Goal: Task Accomplishment & Management: Use online tool/utility

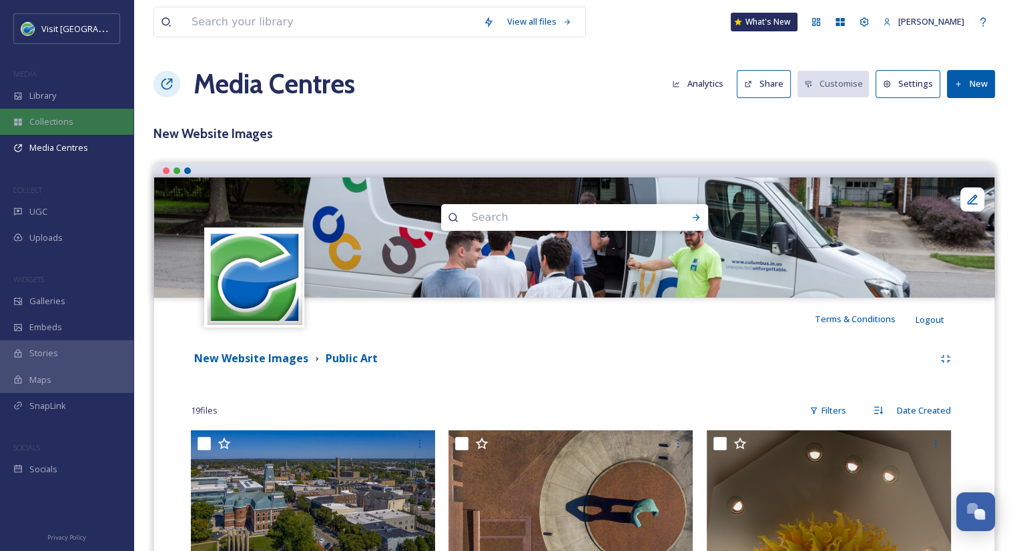
click at [72, 117] on span "Collections" at bounding box center [51, 121] width 44 height 13
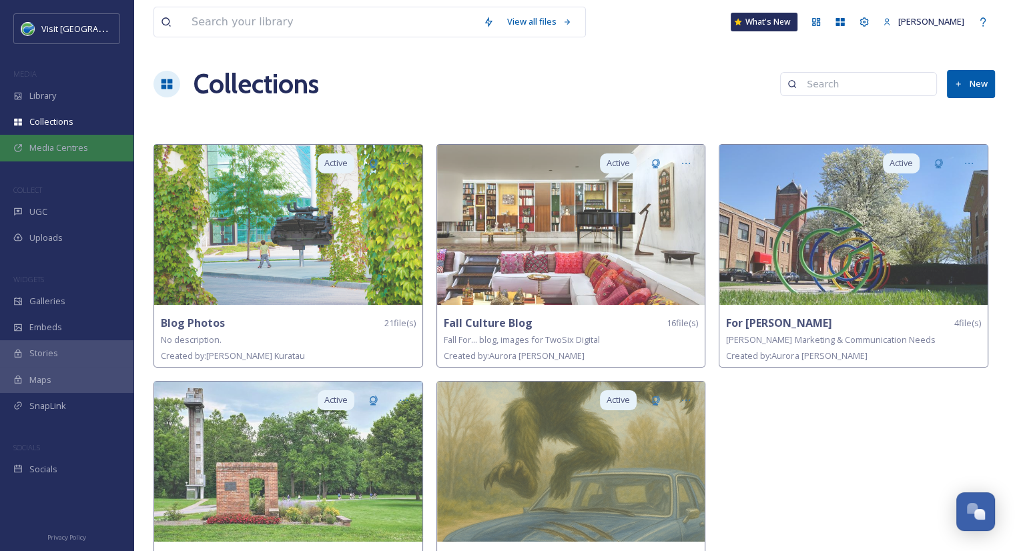
click at [73, 145] on span "Media Centres" at bounding box center [58, 147] width 59 height 13
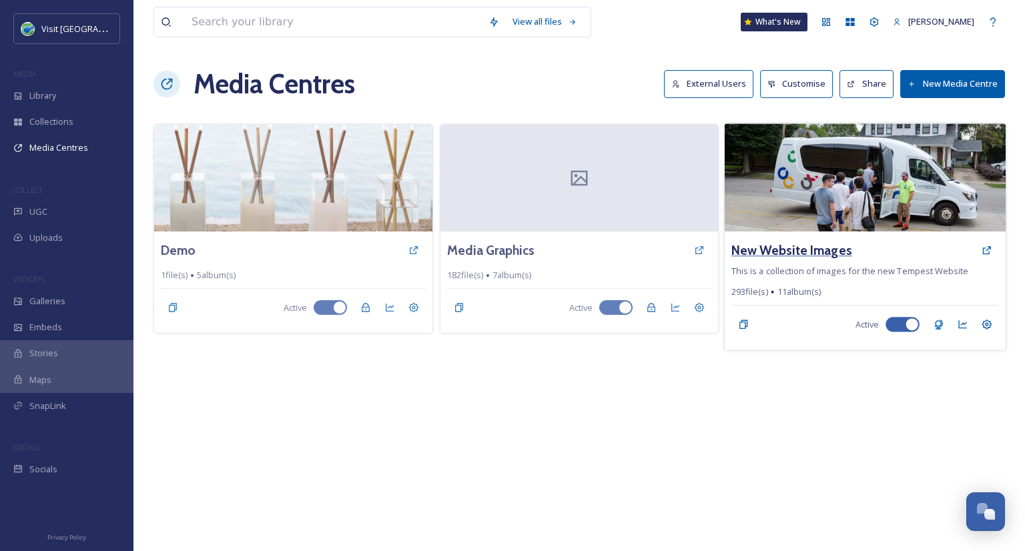
click at [765, 244] on h3 "New Website Images" at bounding box center [791, 250] width 121 height 19
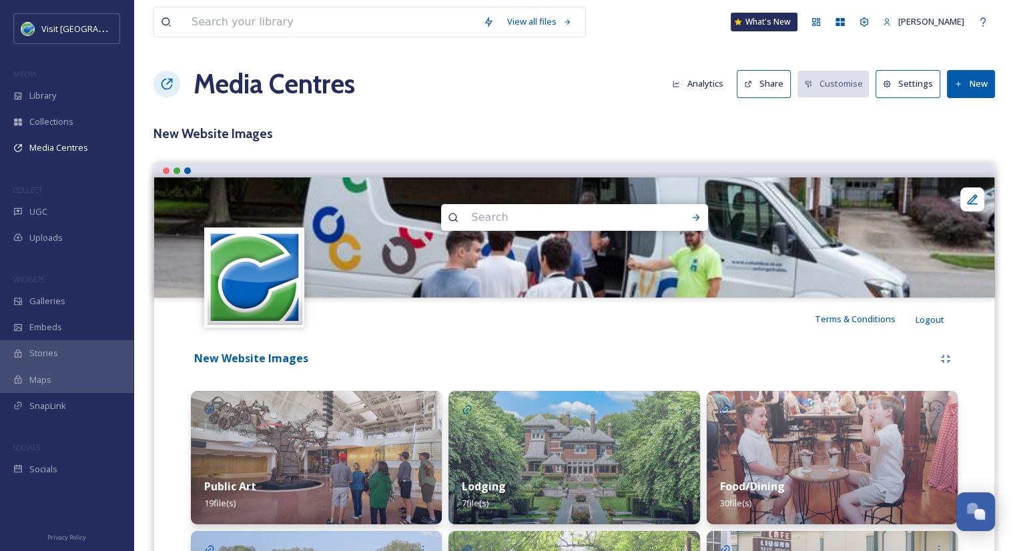
scroll to position [307, 0]
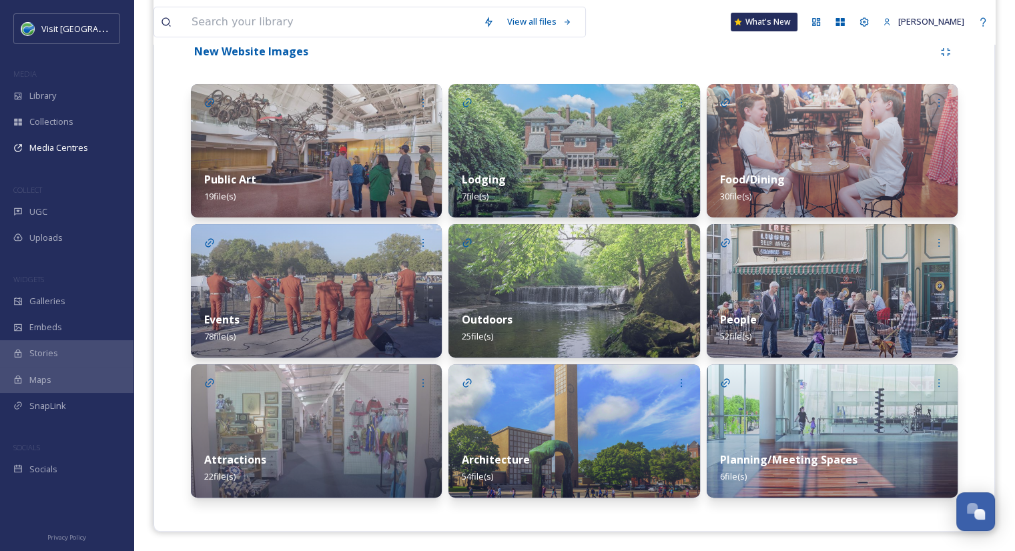
click at [570, 175] on div "Lodging 7 file(s)" at bounding box center [573, 187] width 251 height 59
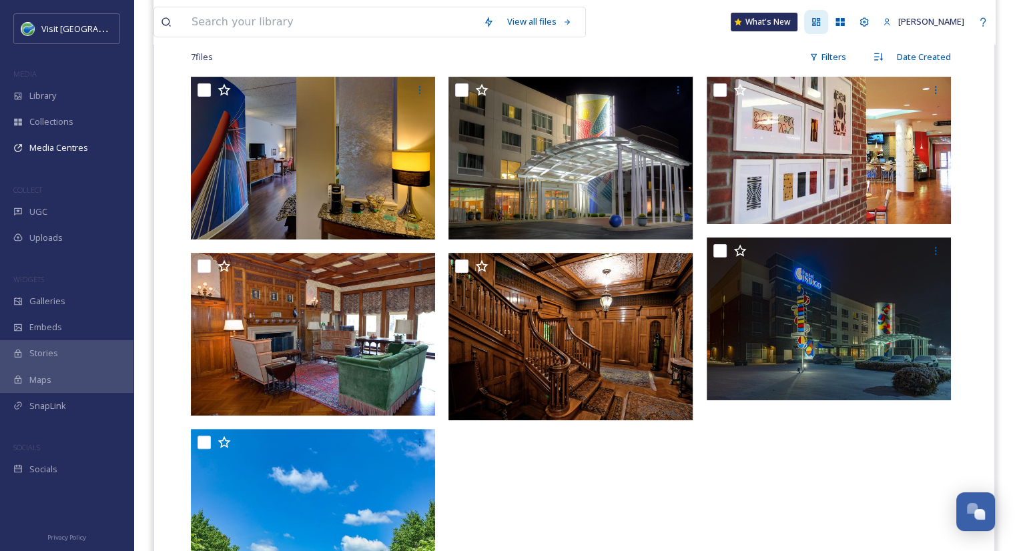
scroll to position [234, 0]
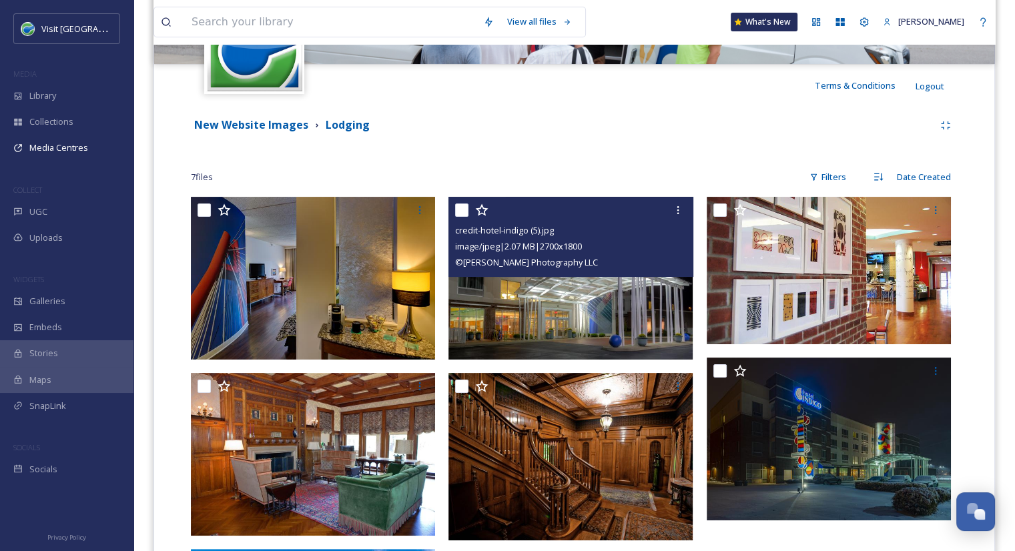
click at [541, 332] on img at bounding box center [570, 278] width 244 height 163
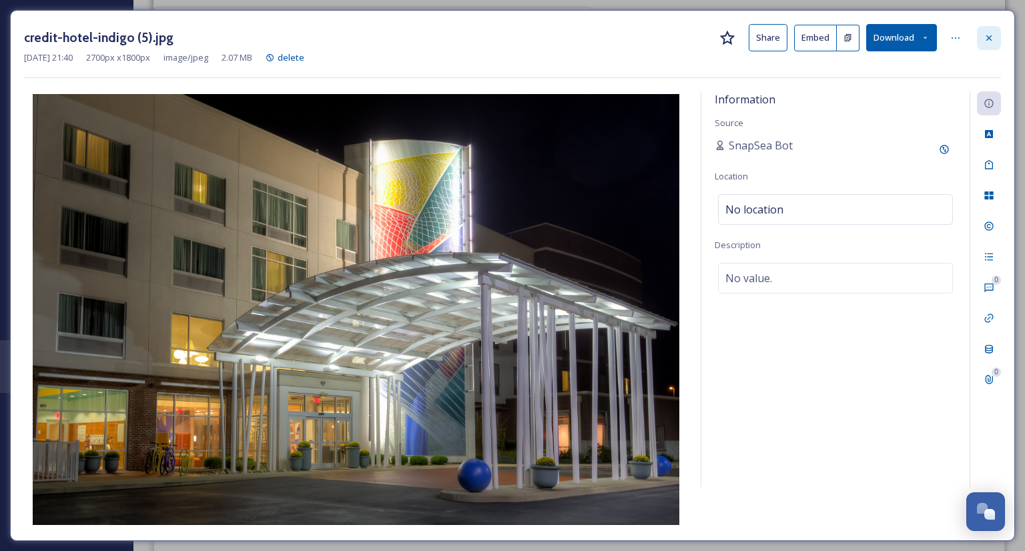
click at [990, 34] on icon at bounding box center [989, 38] width 11 height 11
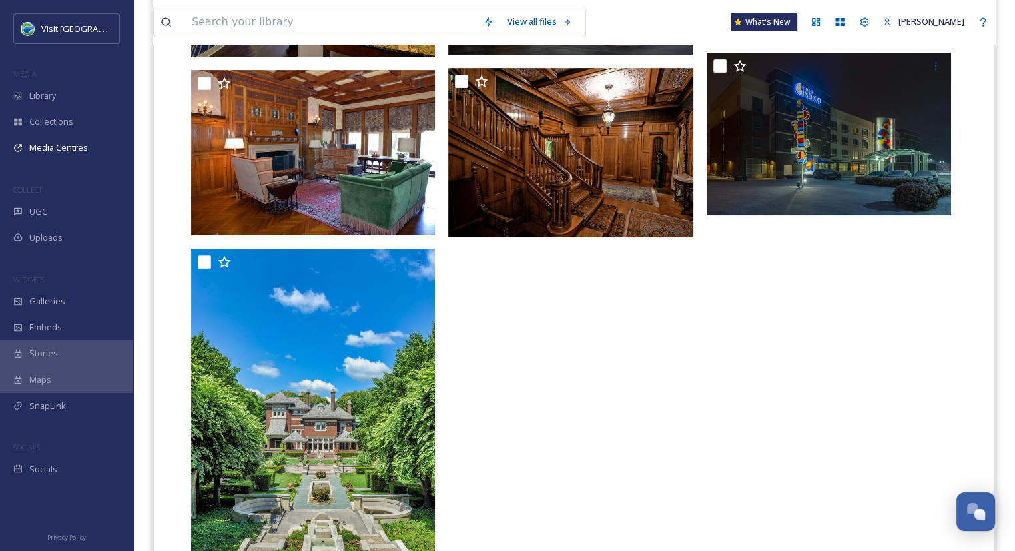
scroll to position [467, 0]
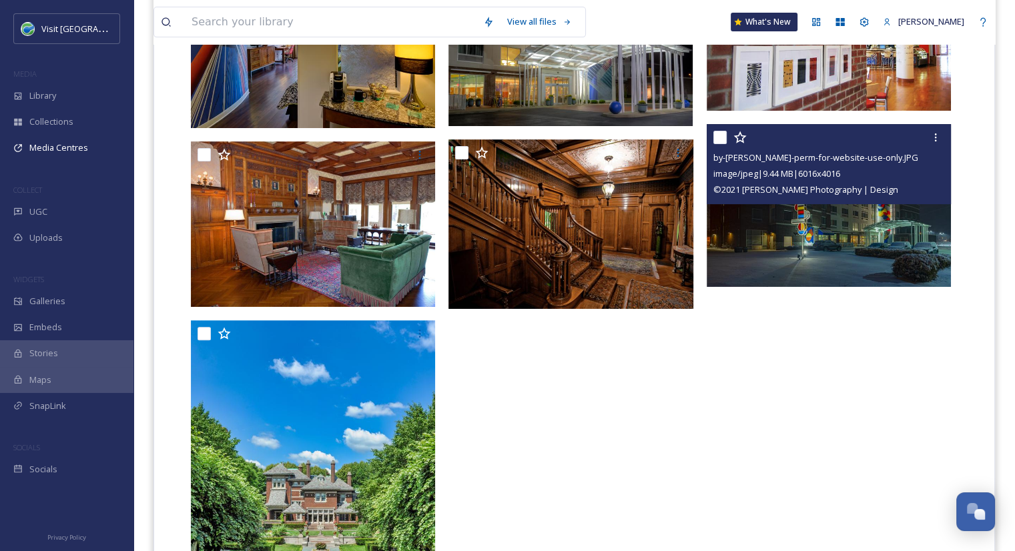
click at [860, 256] on img at bounding box center [829, 205] width 244 height 163
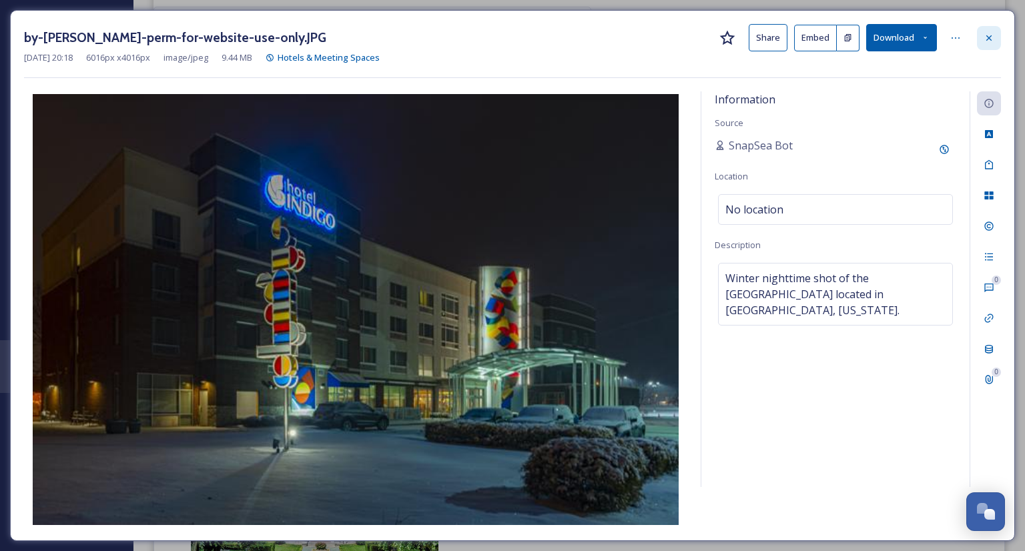
click at [990, 36] on icon at bounding box center [988, 37] width 5 height 5
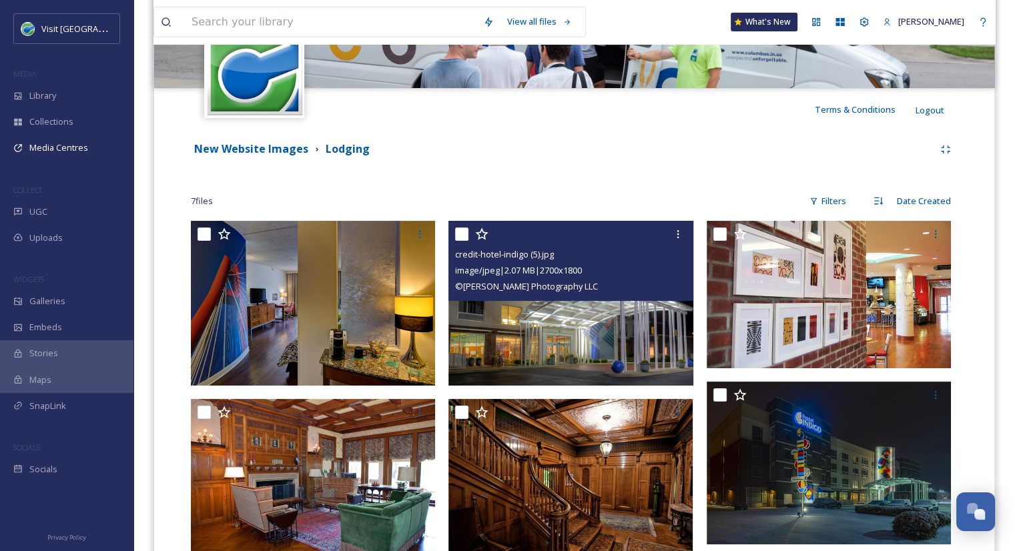
scroll to position [208, 0]
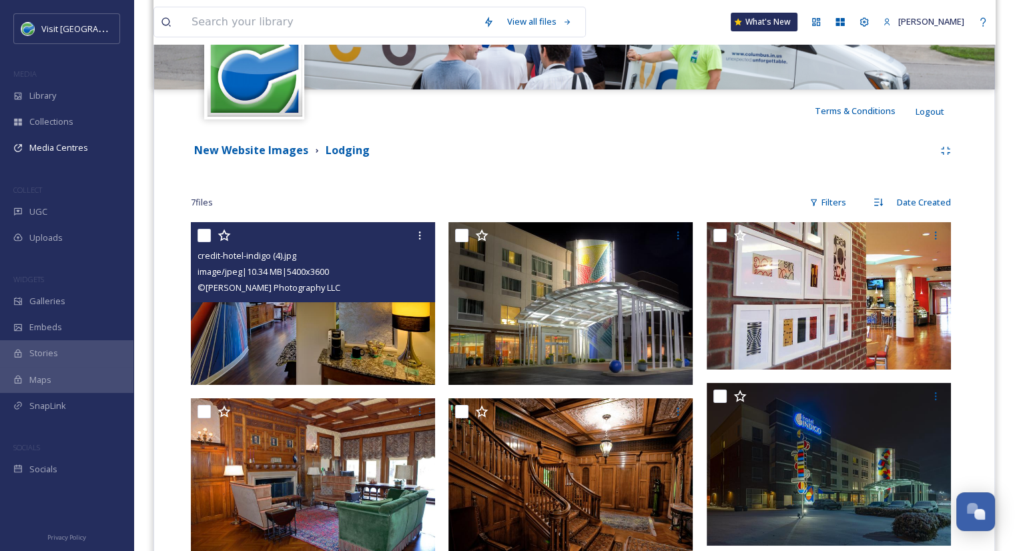
click at [302, 321] on img at bounding box center [313, 303] width 244 height 163
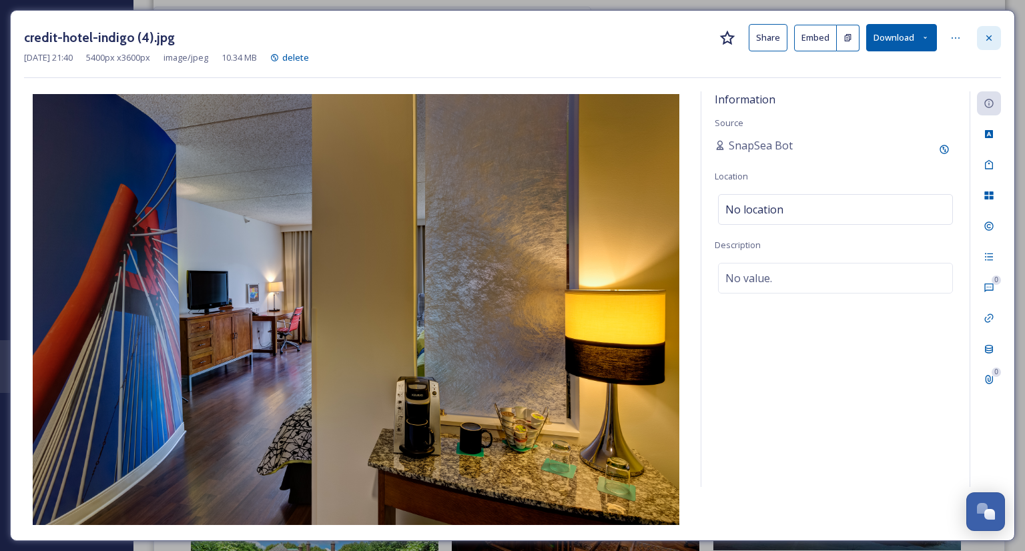
click at [984, 41] on icon at bounding box center [989, 38] width 11 height 11
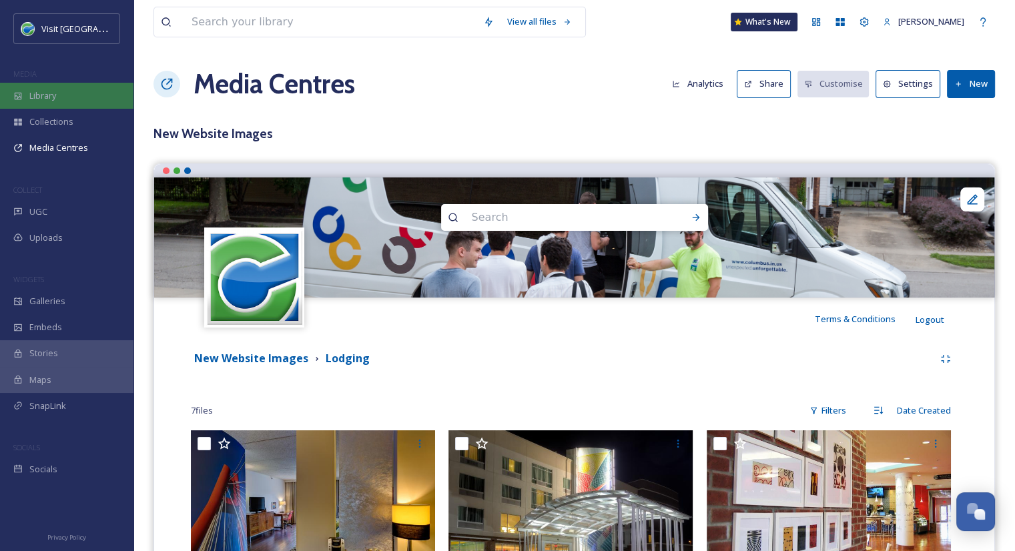
click at [40, 90] on span "Library" at bounding box center [42, 95] width 27 height 13
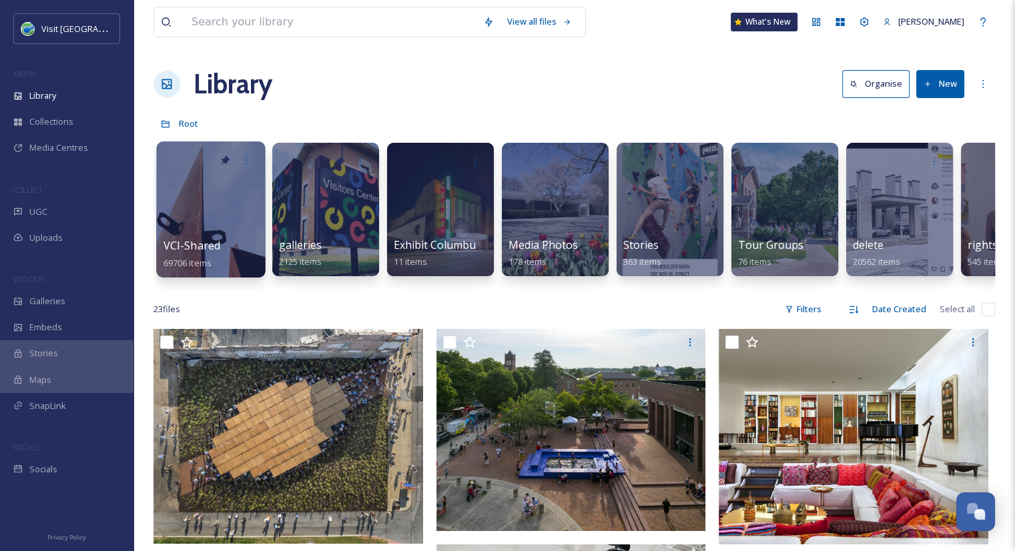
click at [200, 254] on div "VCI-Shared 69706 items" at bounding box center [210, 254] width 95 height 33
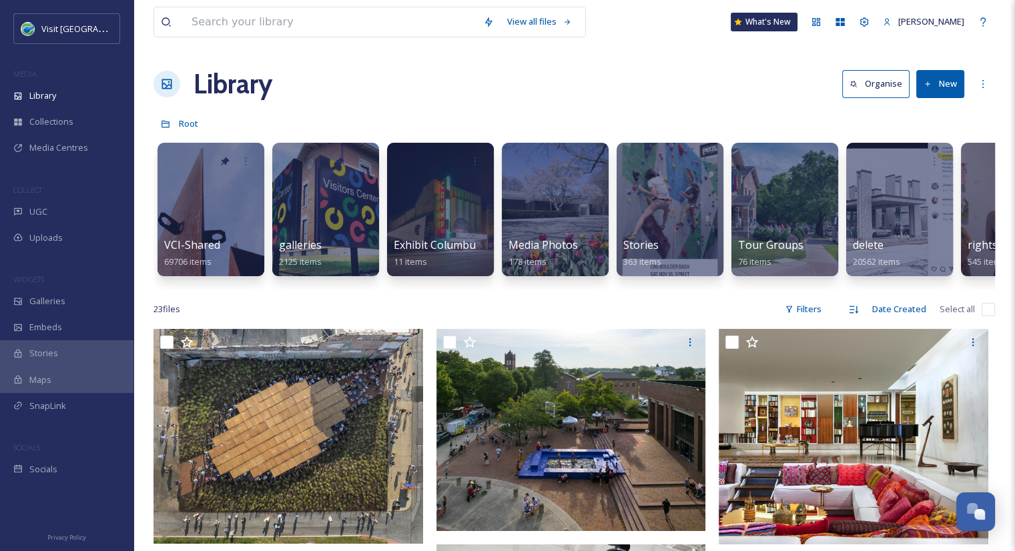
click at [575, 85] on div "Library Organise New" at bounding box center [574, 84] width 842 height 40
click at [373, 27] on input at bounding box center [331, 21] width 292 height 29
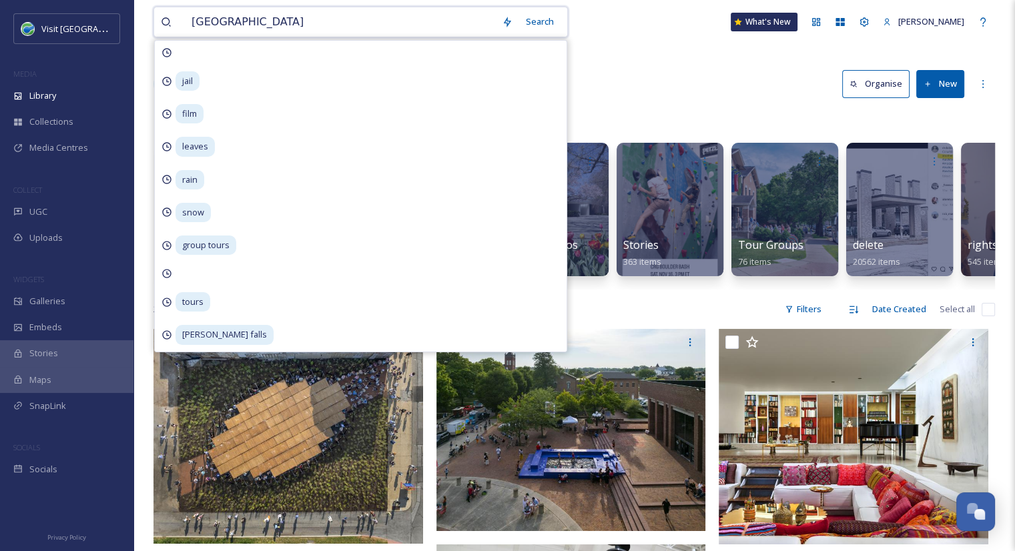
type input "[GEOGRAPHIC_DATA]"
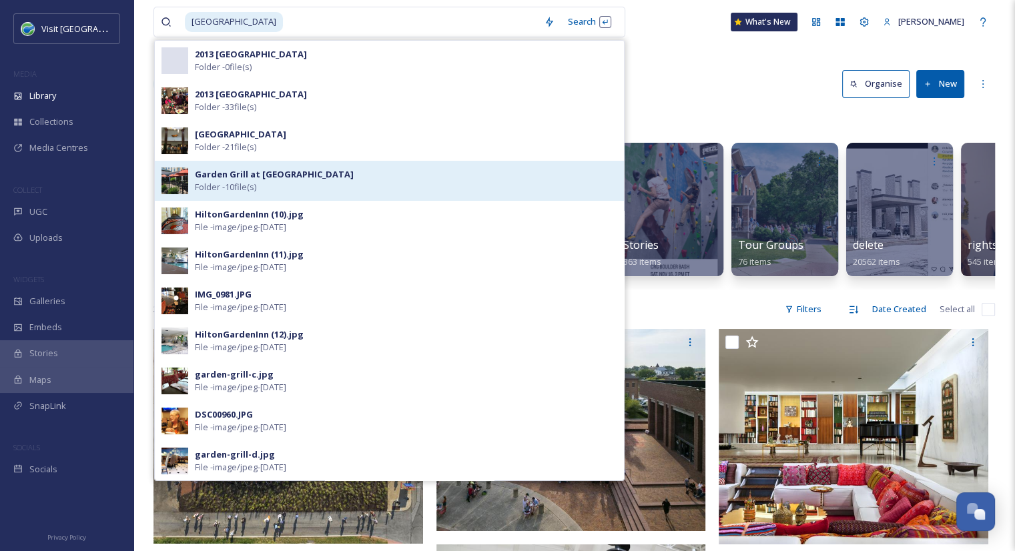
click at [290, 168] on strong "Garden Grill at [GEOGRAPHIC_DATA]" at bounding box center [274, 174] width 159 height 12
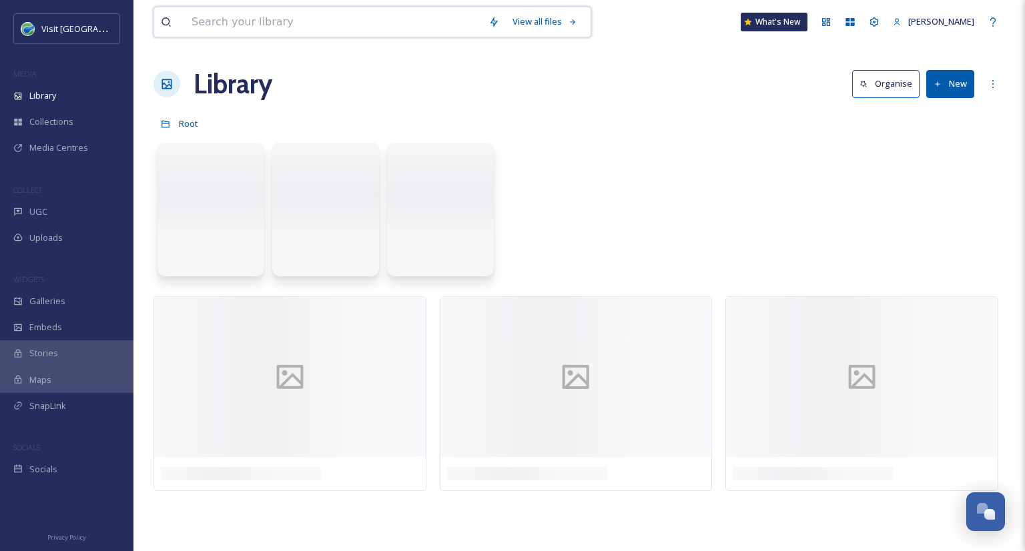
click at [260, 18] on input at bounding box center [333, 21] width 297 height 29
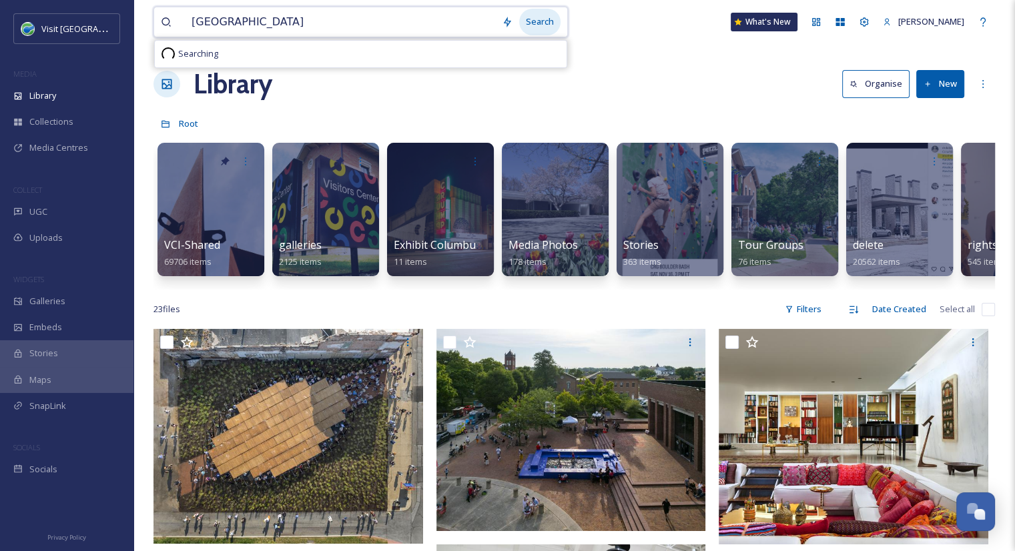
type input "[GEOGRAPHIC_DATA]"
click at [549, 24] on div "Search" at bounding box center [539, 22] width 41 height 26
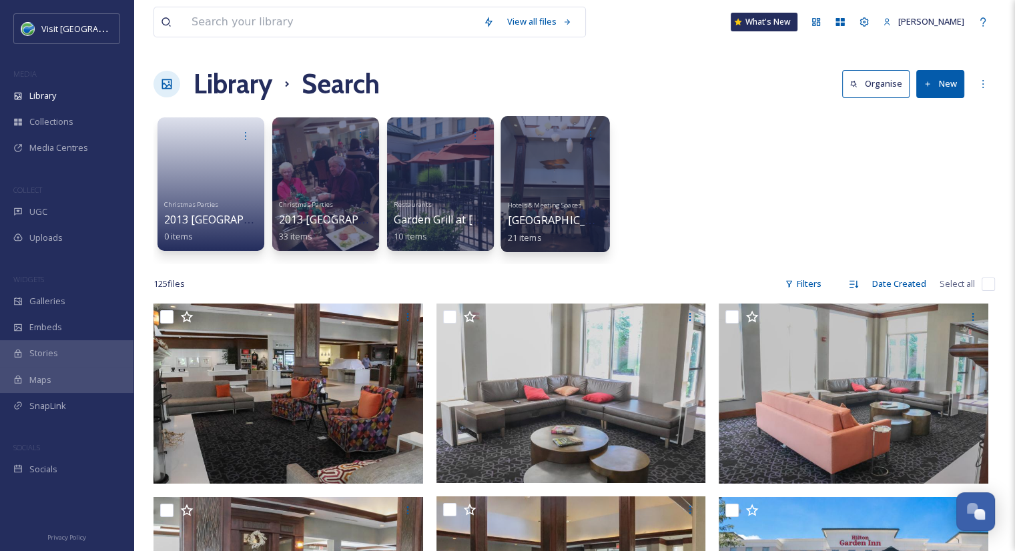
click at [551, 222] on span "[GEOGRAPHIC_DATA]" at bounding box center [562, 220] width 109 height 15
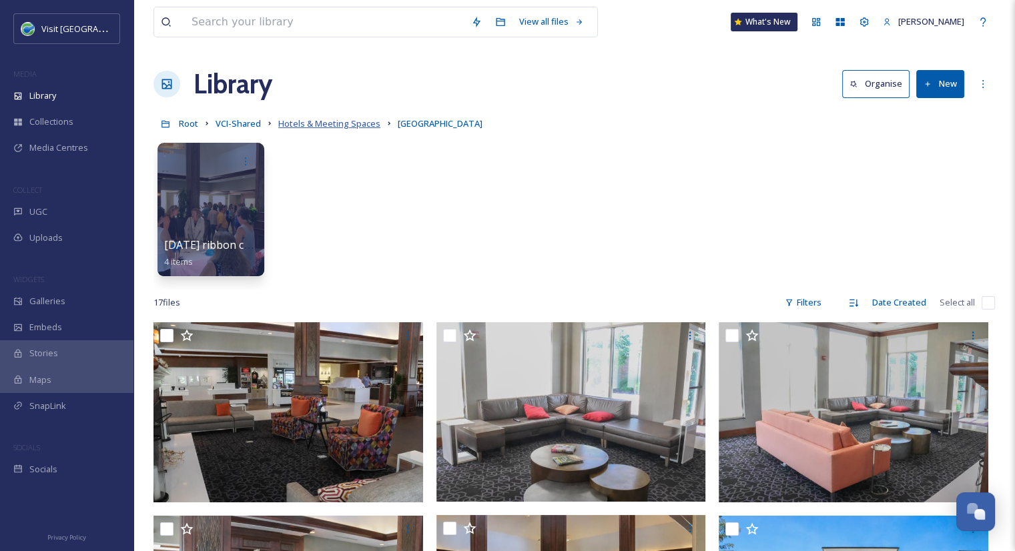
click at [352, 122] on span "Hotels & Meeting Spaces" at bounding box center [329, 123] width 102 height 12
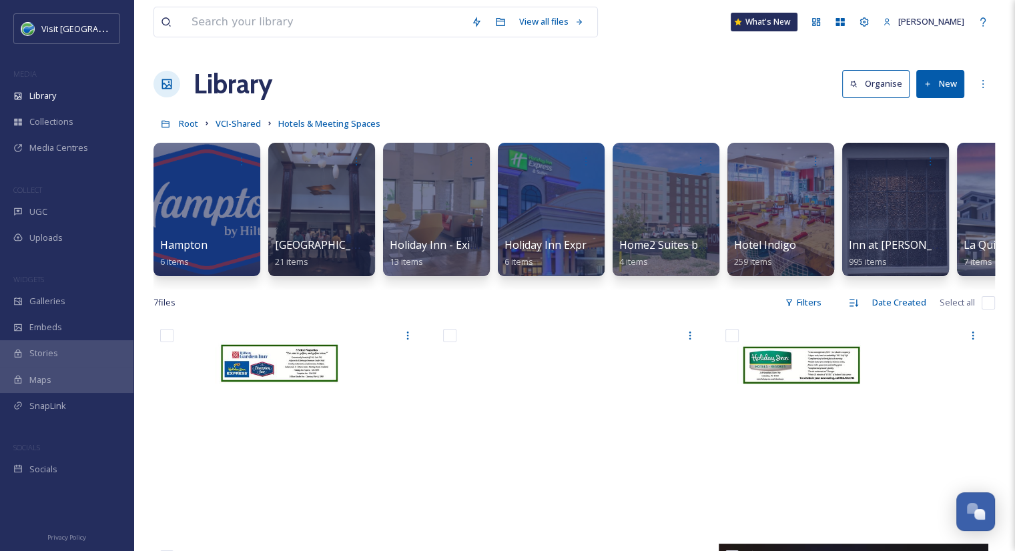
scroll to position [0, 1267]
click at [782, 217] on div at bounding box center [779, 209] width 109 height 136
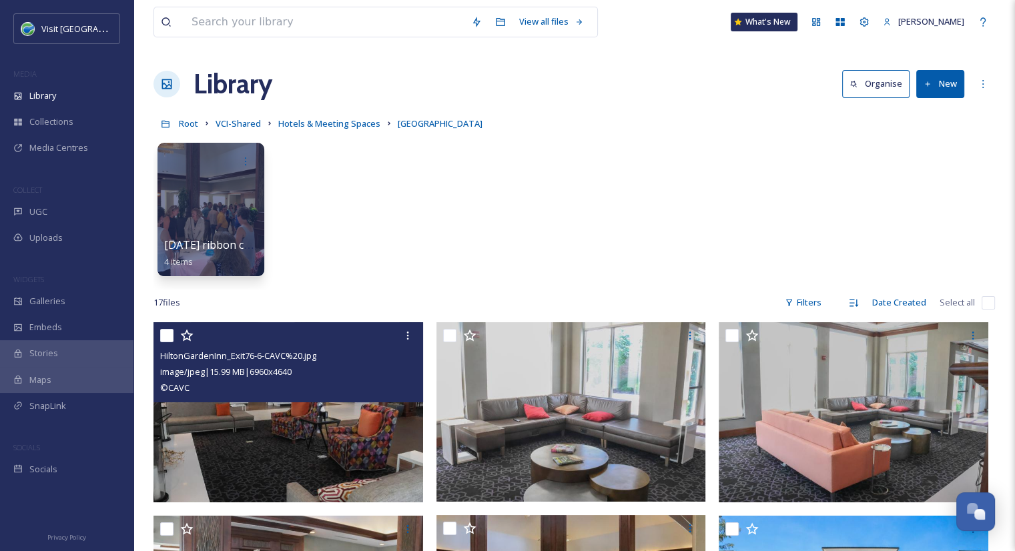
click at [259, 468] on img at bounding box center [288, 412] width 270 height 180
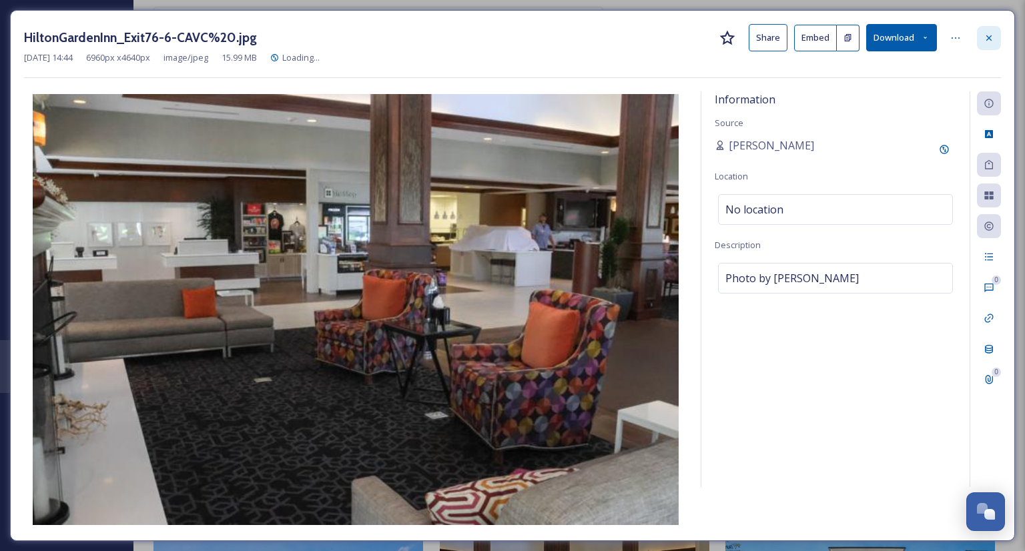
click at [985, 39] on icon at bounding box center [989, 38] width 11 height 11
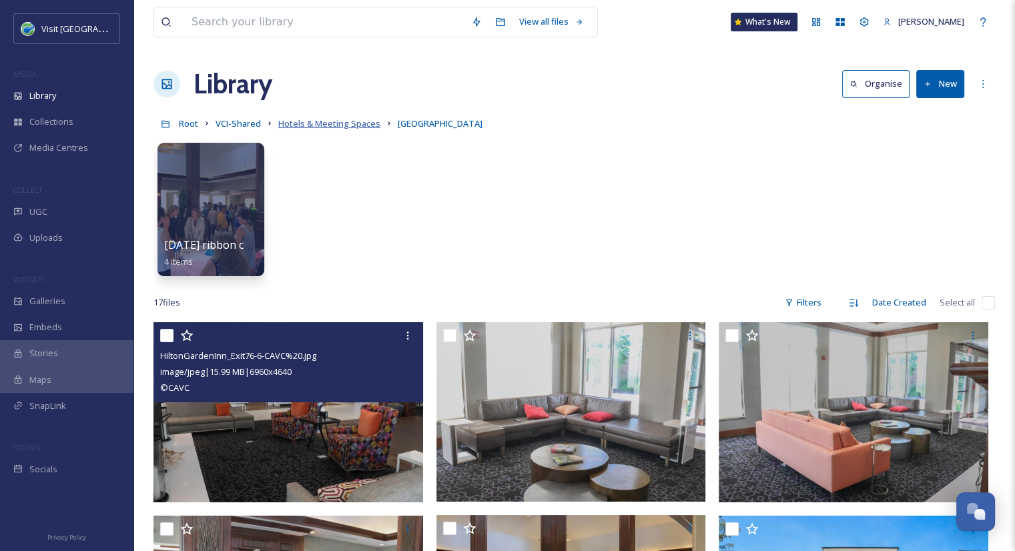
click at [282, 123] on span "Hotels & Meeting Spaces" at bounding box center [329, 123] width 102 height 12
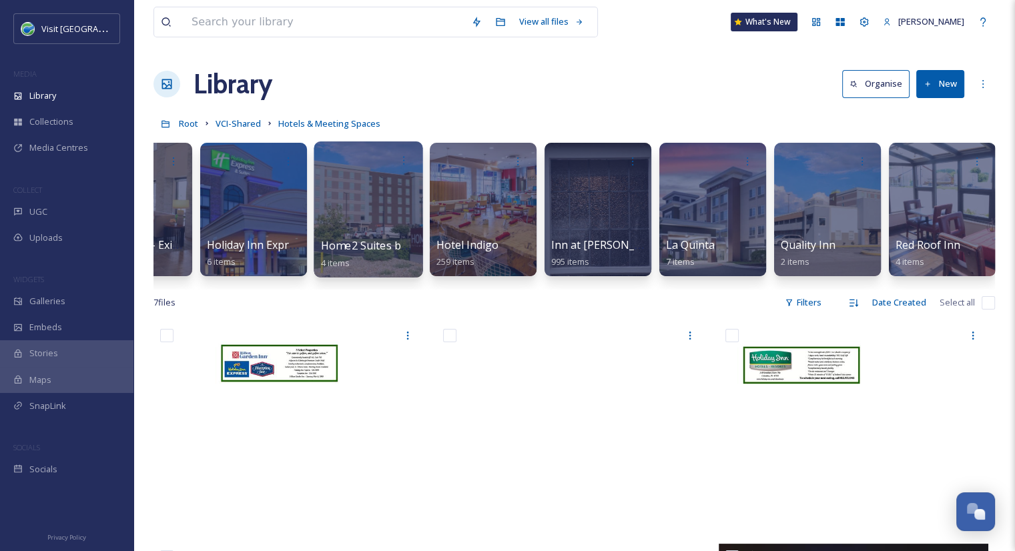
scroll to position [0, 1567]
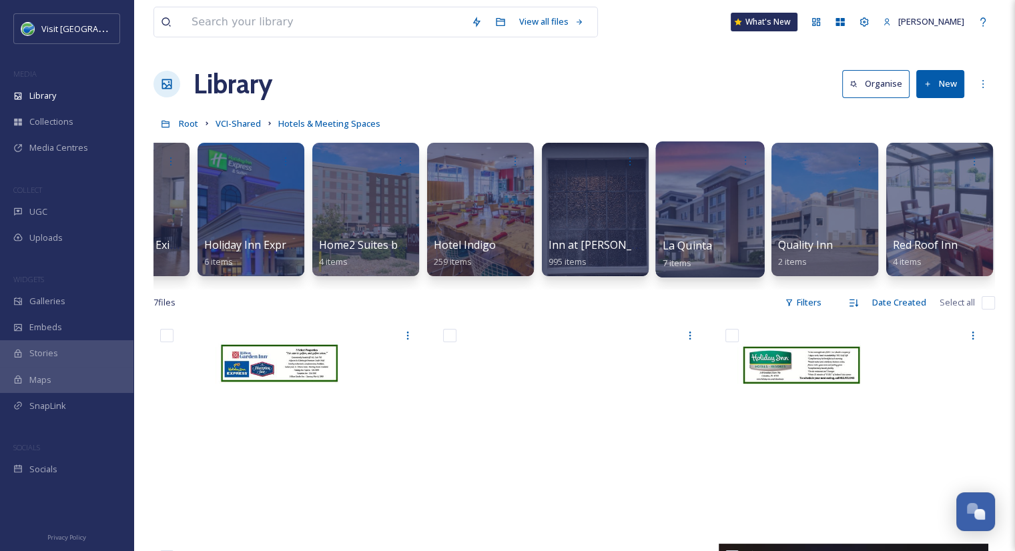
click at [700, 249] on span "La Quinta" at bounding box center [687, 245] width 49 height 15
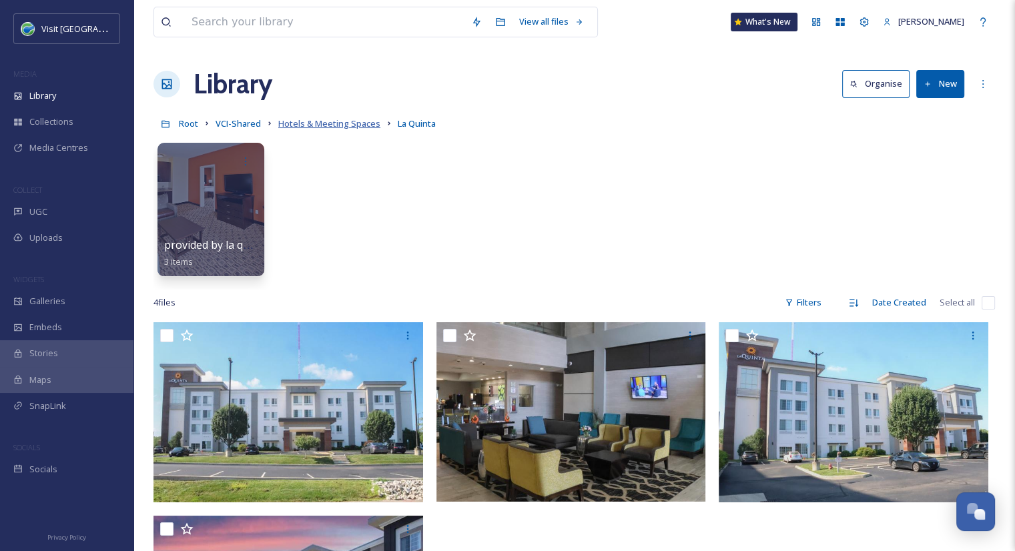
click at [306, 121] on span "Hotels & Meeting Spaces" at bounding box center [329, 123] width 102 height 12
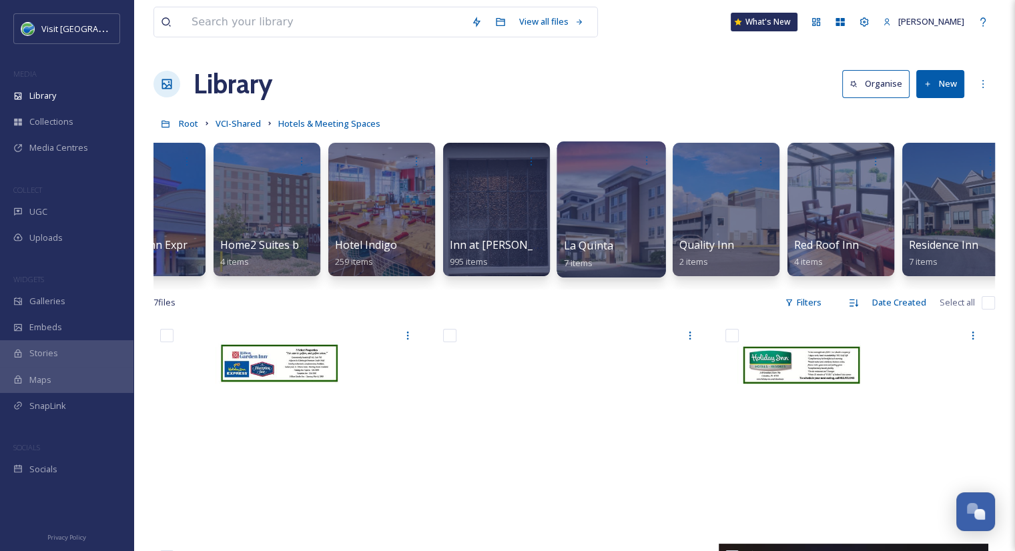
scroll to position [0, 1607]
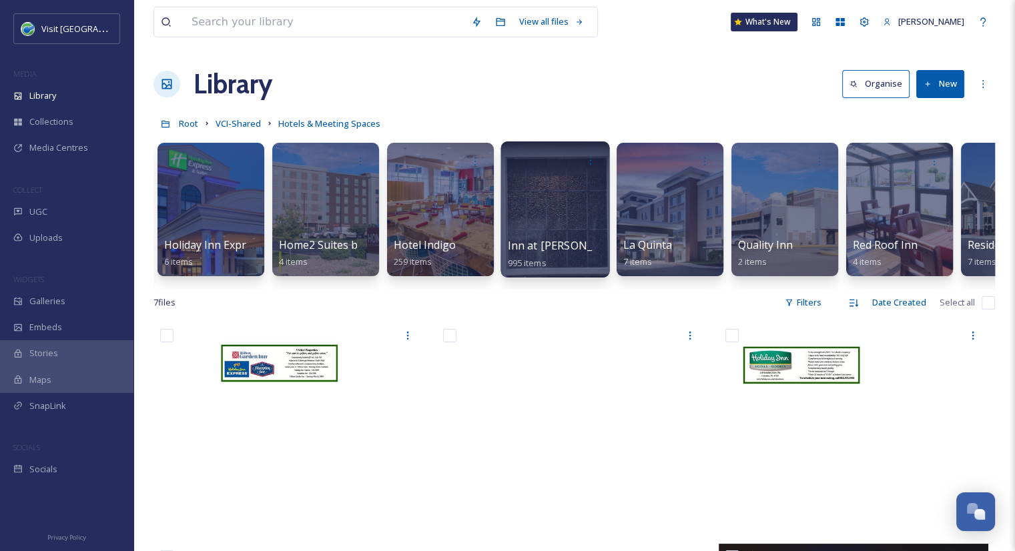
click at [507, 224] on div at bounding box center [555, 209] width 109 height 136
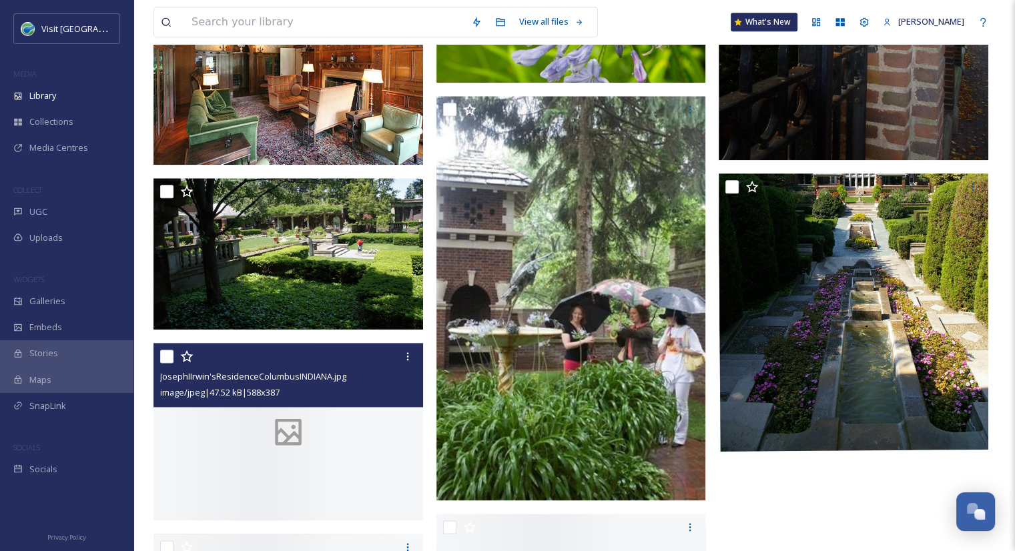
scroll to position [1556, 0]
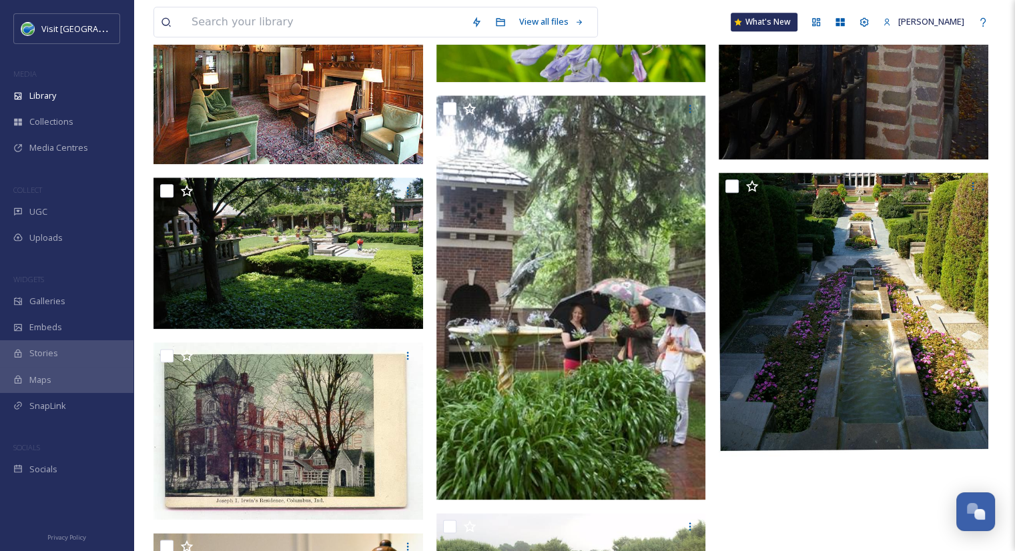
click at [328, 145] on img at bounding box center [288, 63] width 270 height 202
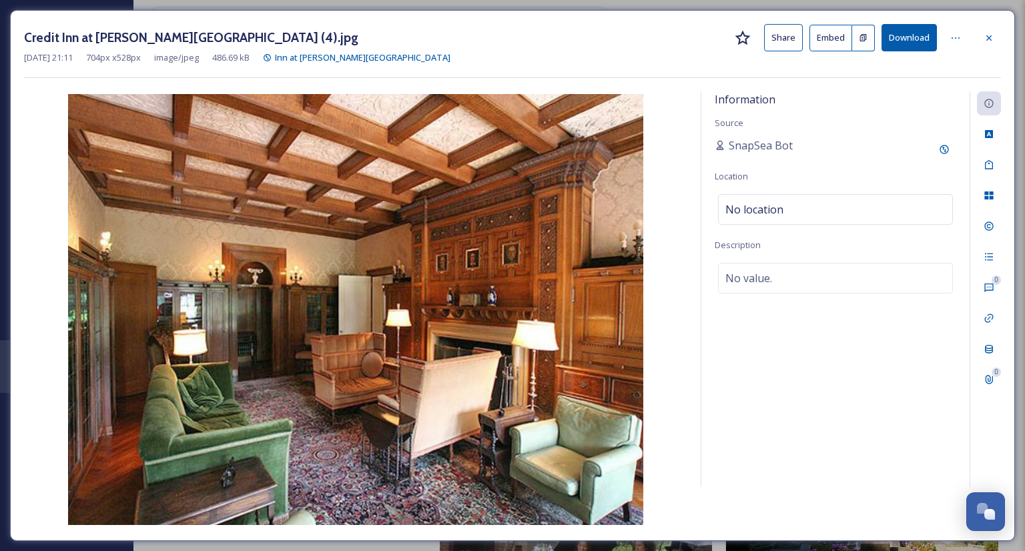
scroll to position [1355, 0]
click at [982, 37] on div at bounding box center [989, 38] width 24 height 24
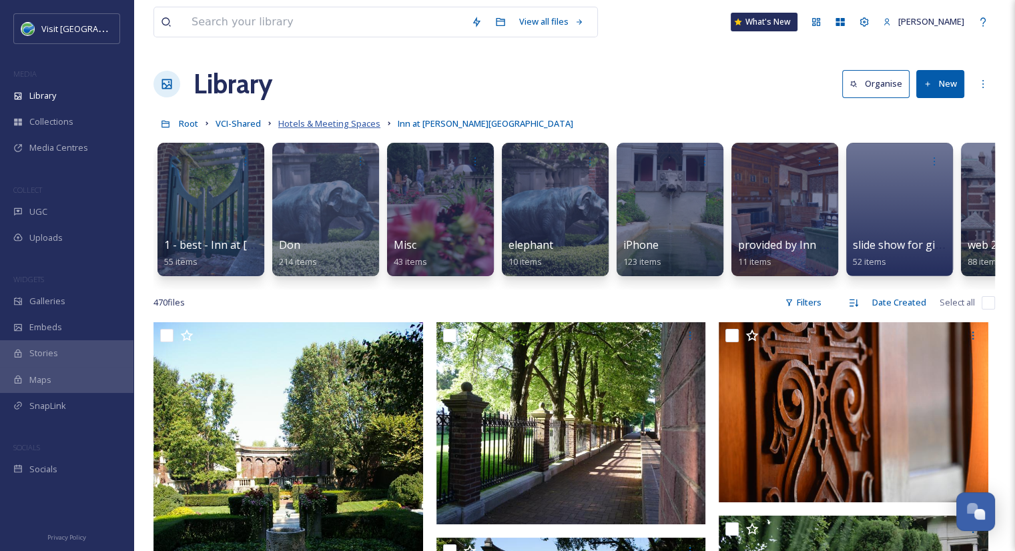
click at [318, 124] on span "Hotels & Meeting Spaces" at bounding box center [329, 123] width 102 height 12
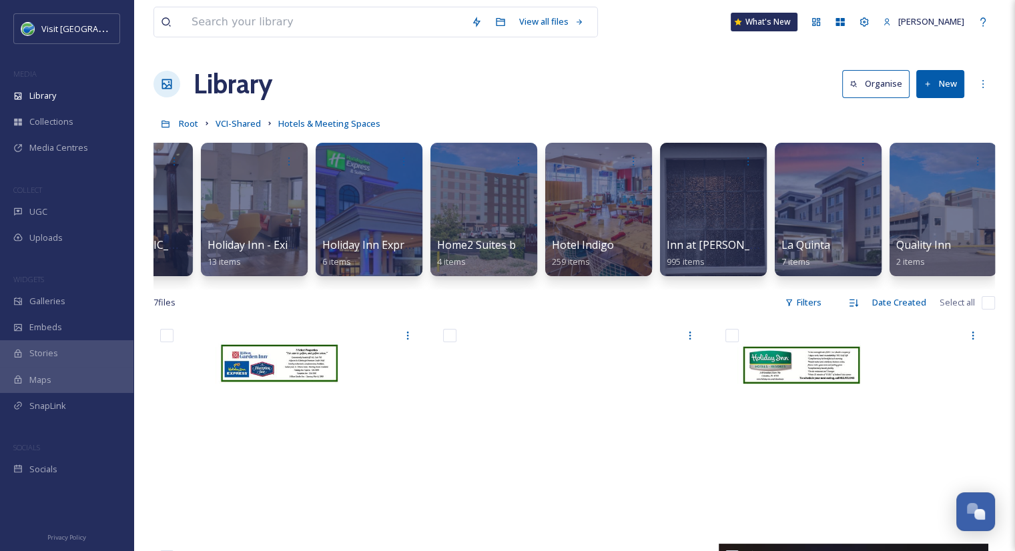
scroll to position [0, 1449]
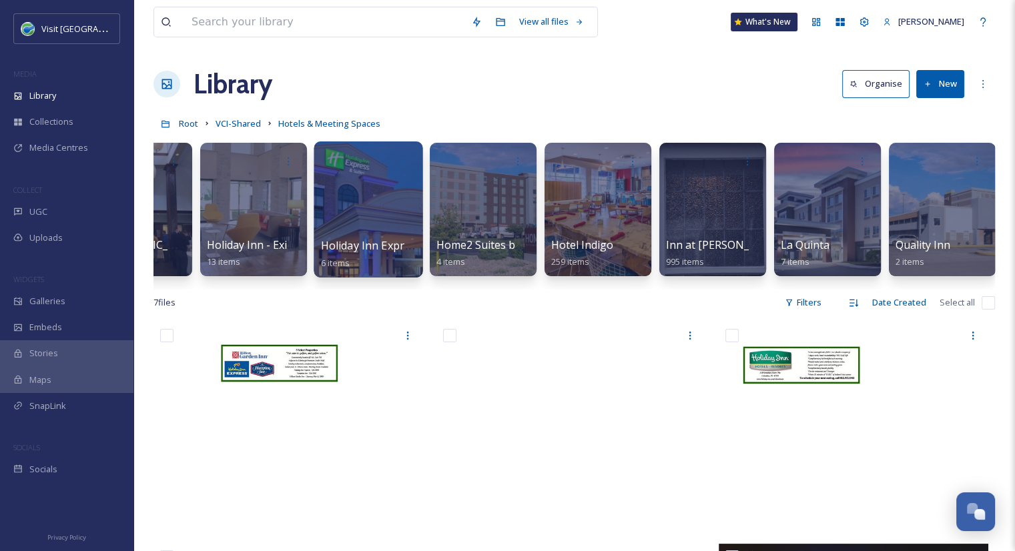
click at [326, 246] on span "Holiday Inn Express" at bounding box center [371, 245] width 101 height 15
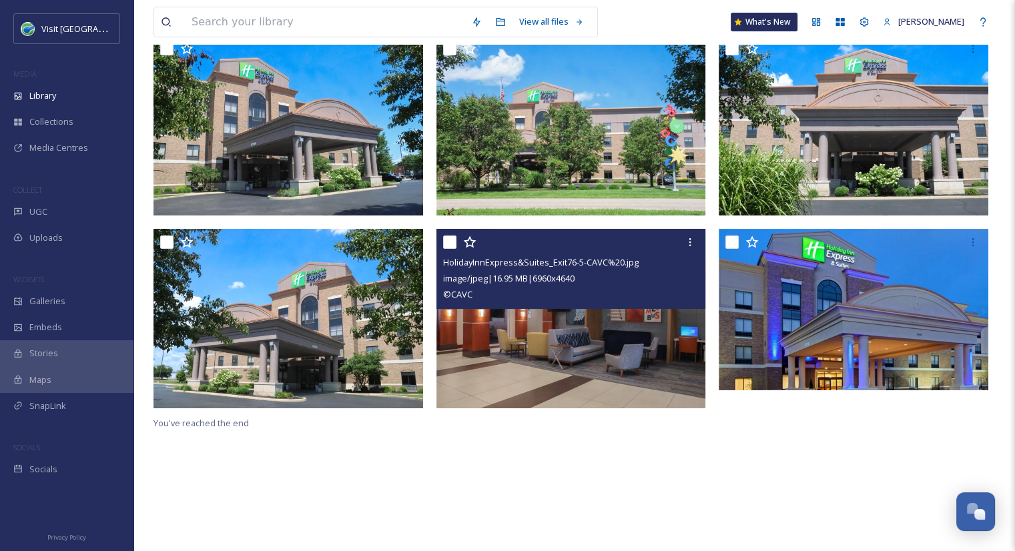
scroll to position [147, 0]
drag, startPoint x: 549, startPoint y: 342, endPoint x: 496, endPoint y: 320, distance: 57.4
click at [496, 320] on img at bounding box center [571, 318] width 270 height 180
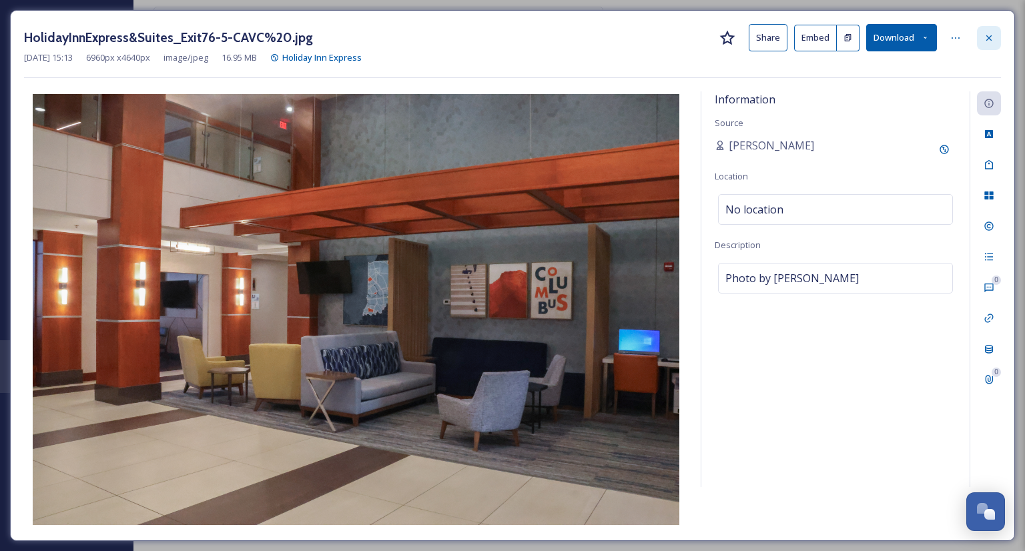
click at [984, 38] on icon at bounding box center [989, 38] width 11 height 11
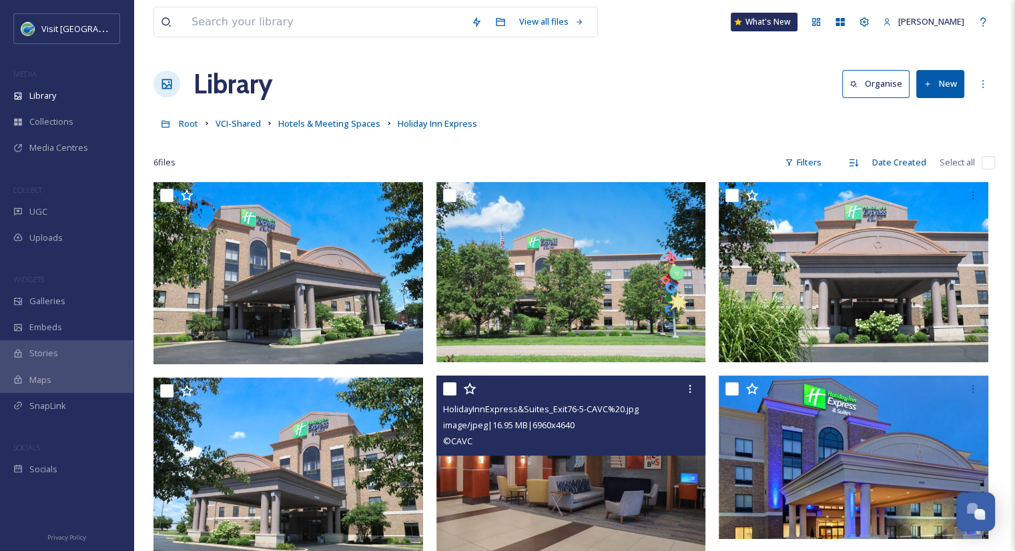
click at [331, 134] on div "Root VCI-Shared Hotels & Meeting Spaces Holiday Inn Express" at bounding box center [574, 123] width 842 height 25
click at [331, 127] on span "Hotels & Meeting Spaces" at bounding box center [329, 123] width 102 height 12
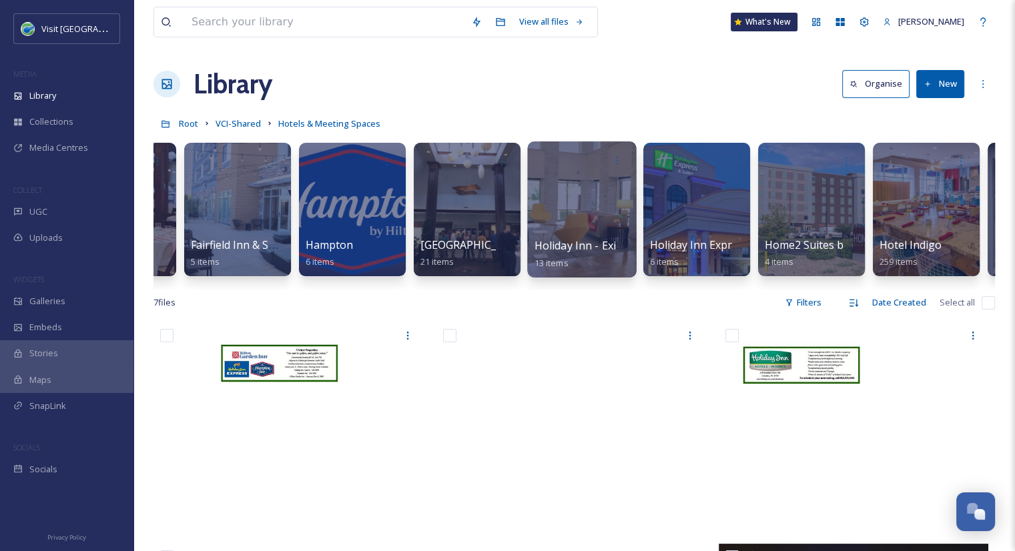
scroll to position [0, 1122]
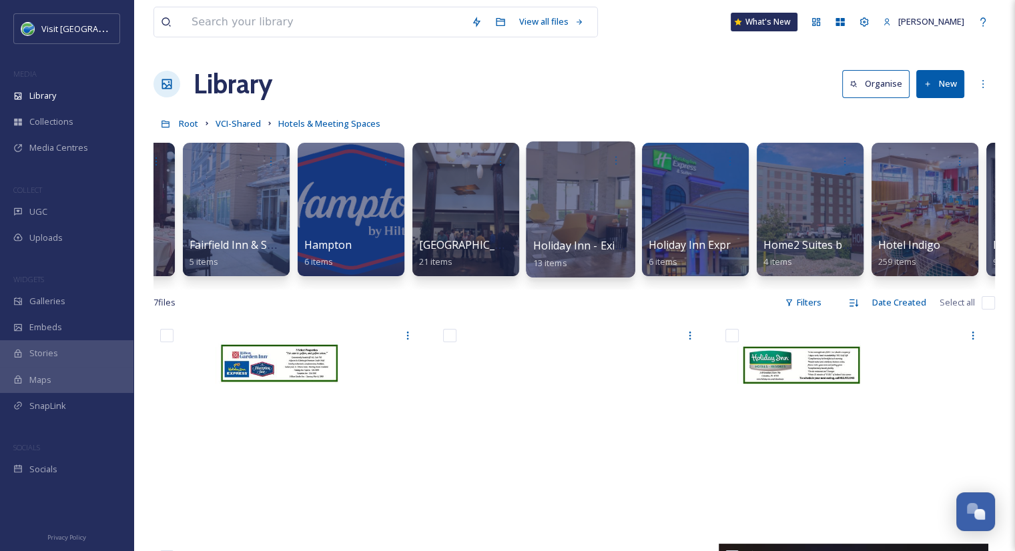
click at [571, 238] on div "Holiday Inn - Exit 68 13 items" at bounding box center [580, 254] width 95 height 33
click at [559, 169] on div at bounding box center [580, 160] width 95 height 25
click at [563, 236] on div at bounding box center [580, 209] width 109 height 136
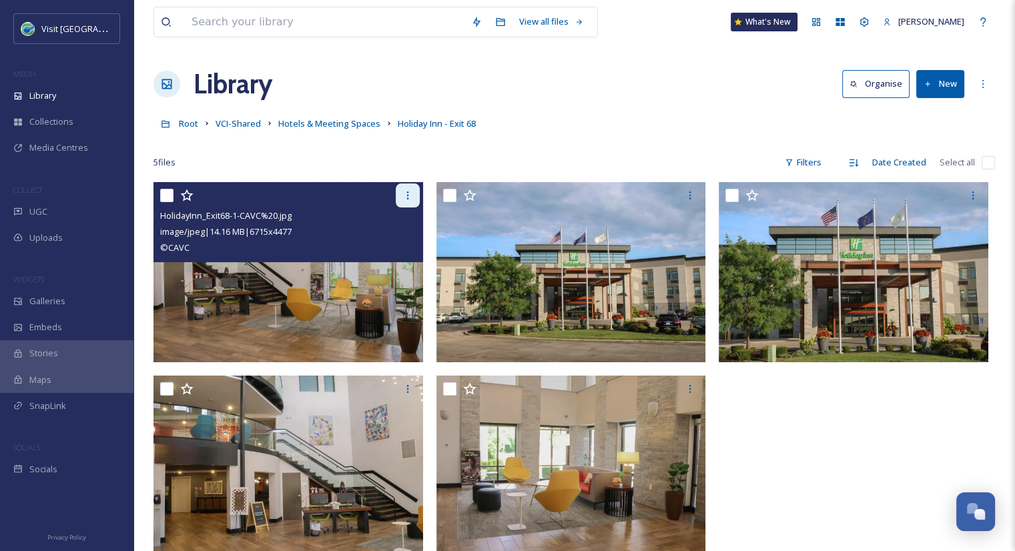
click at [400, 199] on div at bounding box center [408, 196] width 24 height 24
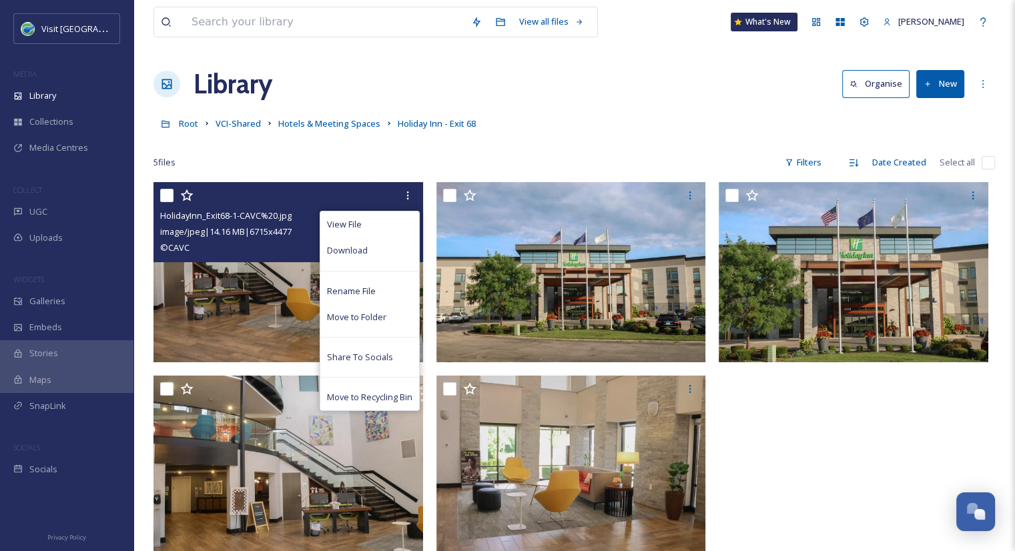
click at [253, 287] on img at bounding box center [288, 272] width 270 height 180
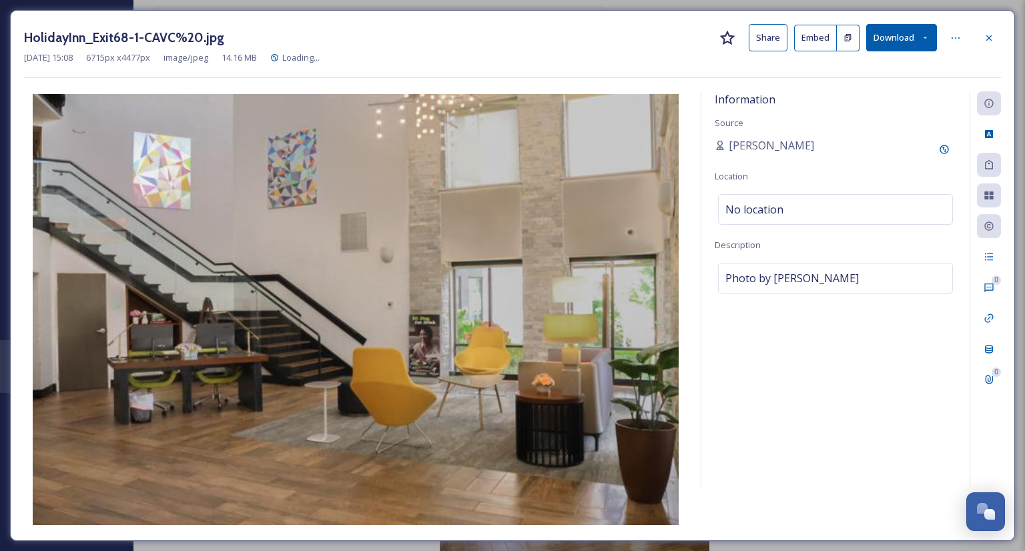
click at [763, 43] on button "Share" at bounding box center [768, 37] width 39 height 27
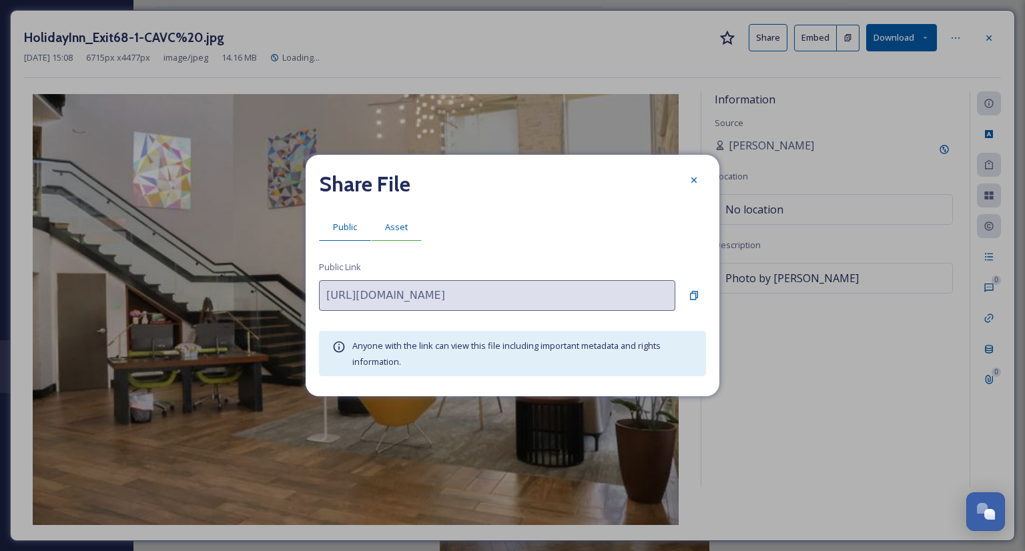
click at [394, 231] on span "Asset" at bounding box center [396, 227] width 23 height 13
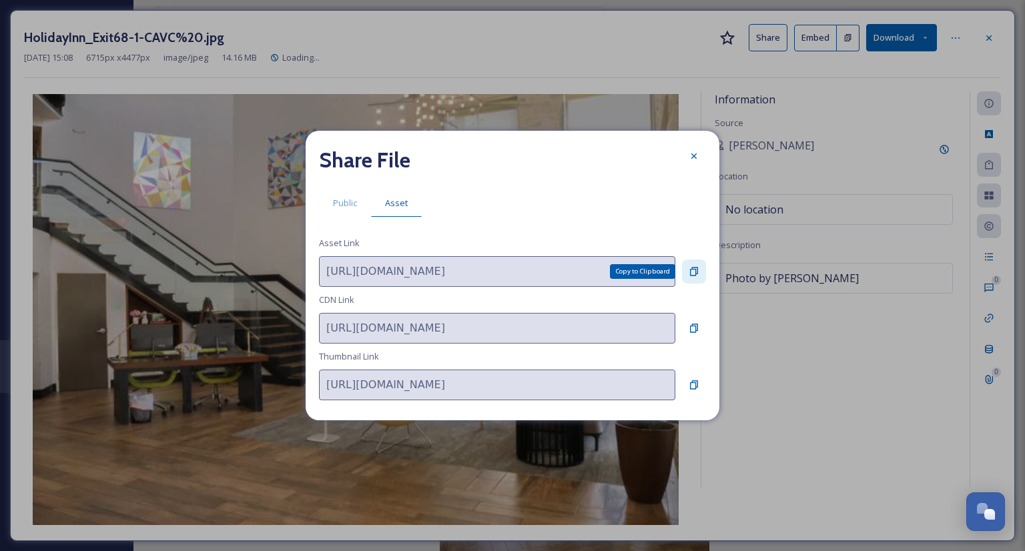
click at [697, 272] on icon at bounding box center [694, 271] width 8 height 9
click at [695, 153] on icon at bounding box center [694, 156] width 11 height 11
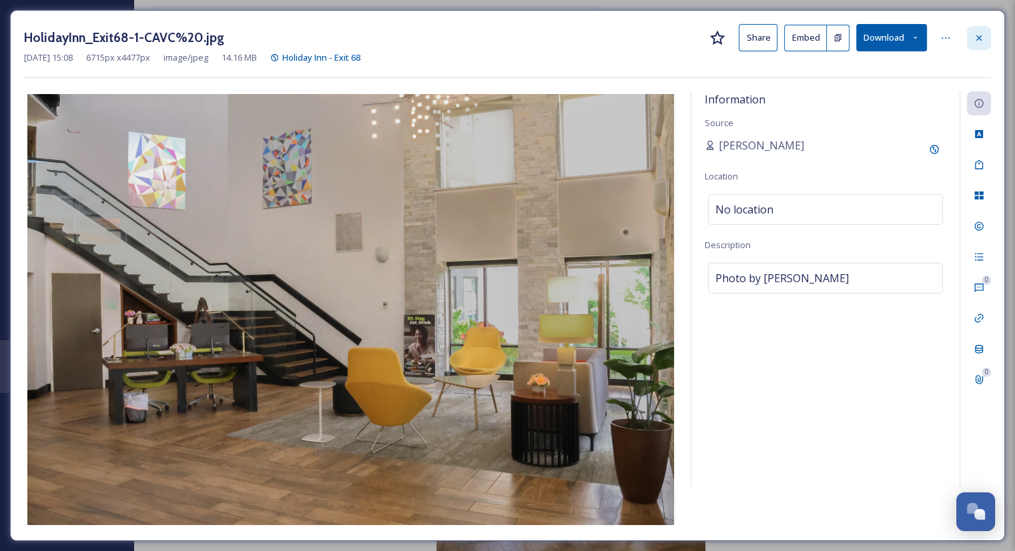
click at [976, 41] on icon at bounding box center [979, 38] width 11 height 11
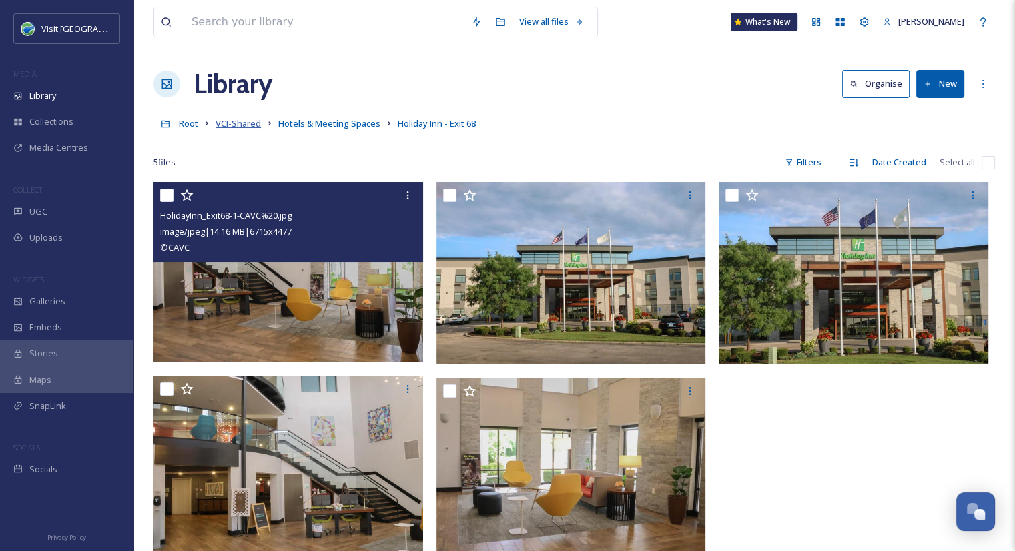
click at [244, 127] on span "VCI-Shared" at bounding box center [238, 123] width 45 height 12
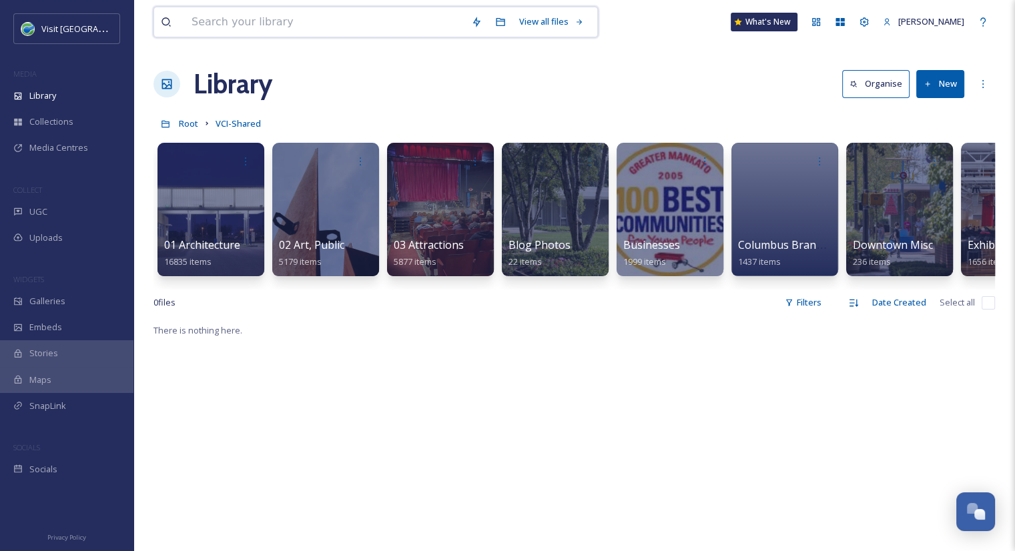
click at [284, 30] on input at bounding box center [325, 21] width 280 height 29
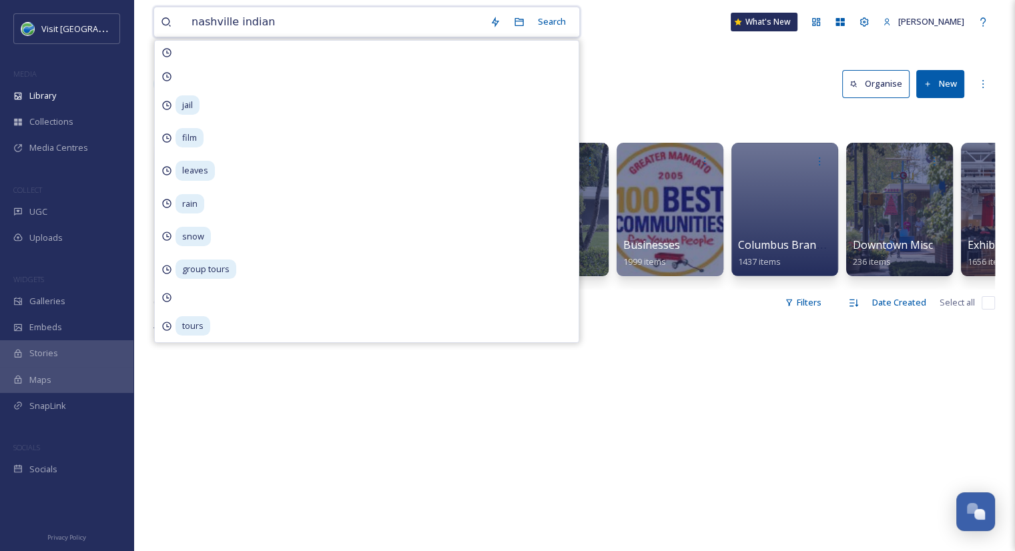
type input "[GEOGRAPHIC_DATA] [US_STATE]"
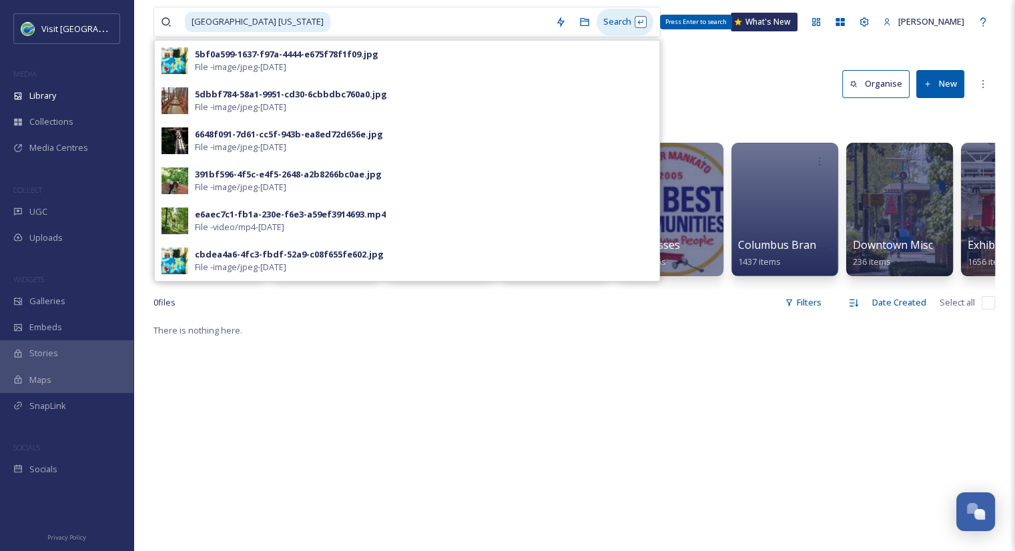
click at [597, 19] on div "Search Press Enter to search" at bounding box center [625, 22] width 57 height 26
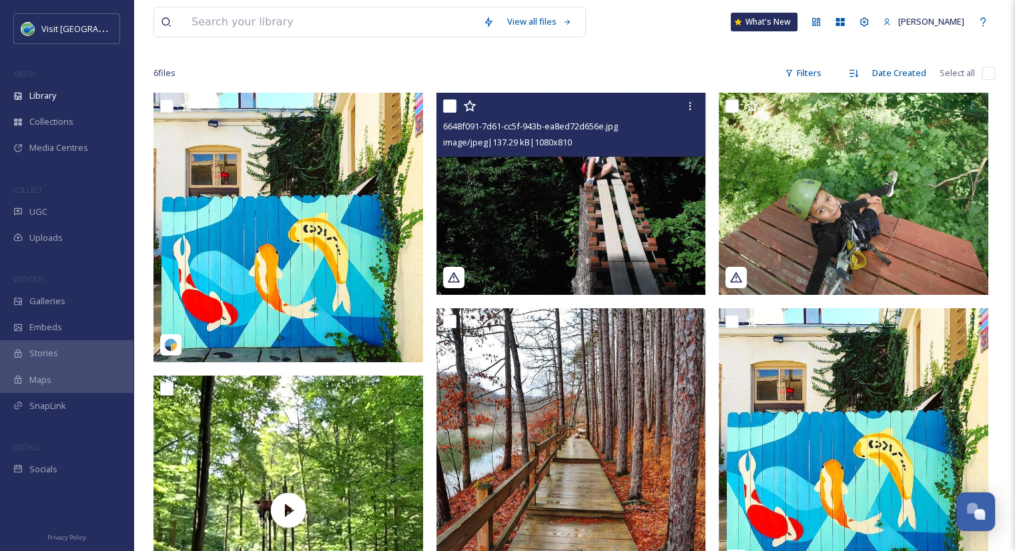
scroll to position [188, 0]
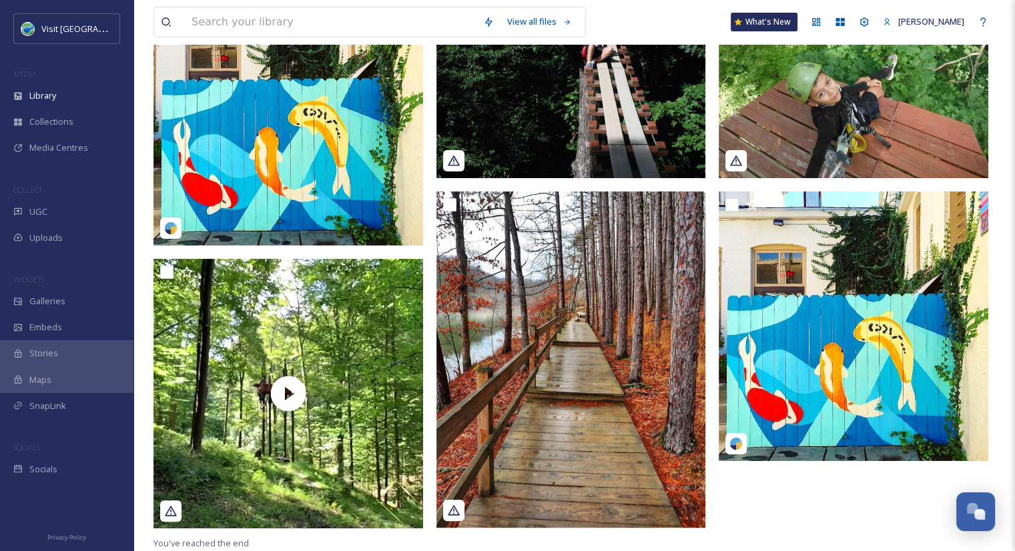
click at [520, 146] on img at bounding box center [571, 77] width 270 height 202
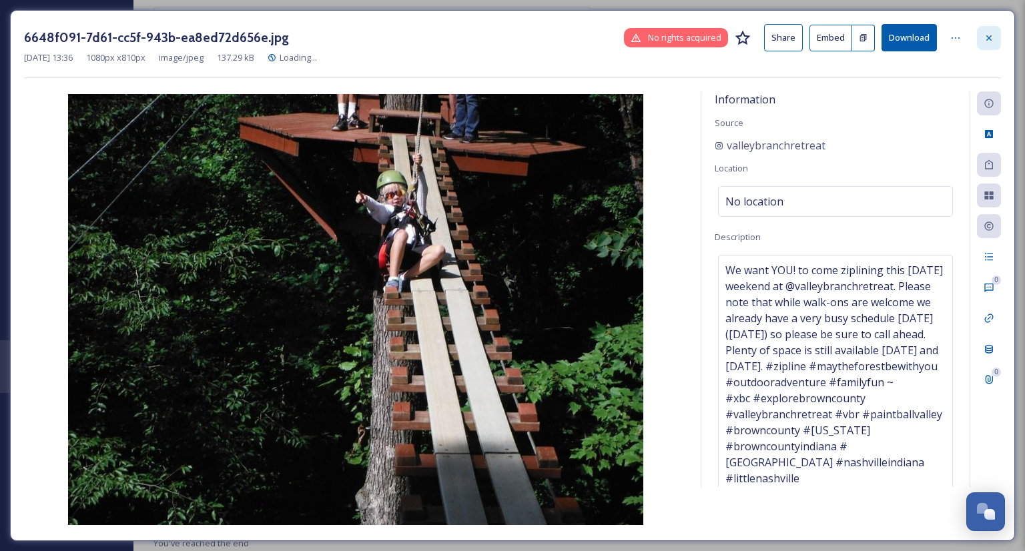
click at [984, 33] on icon at bounding box center [989, 38] width 11 height 11
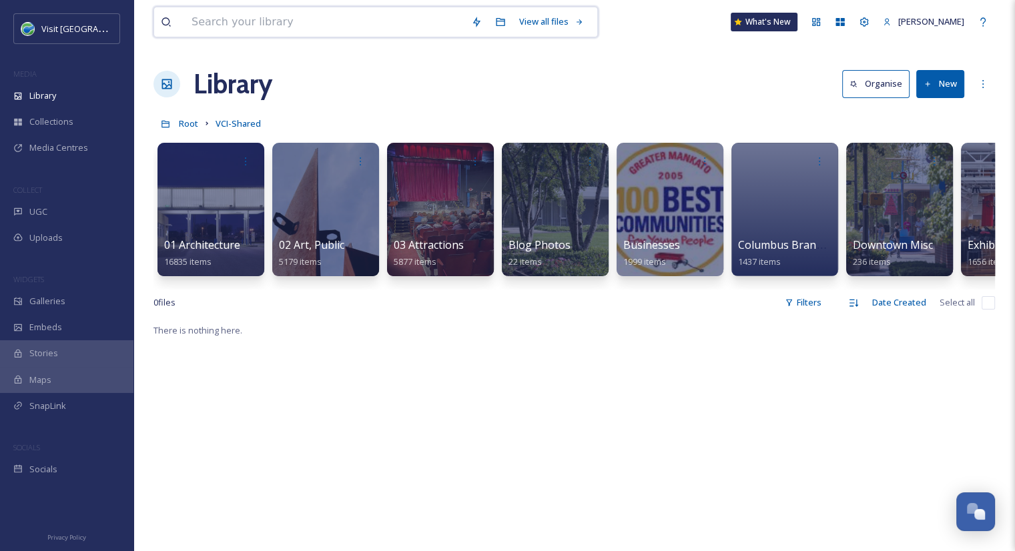
click at [241, 20] on input at bounding box center [325, 21] width 280 height 29
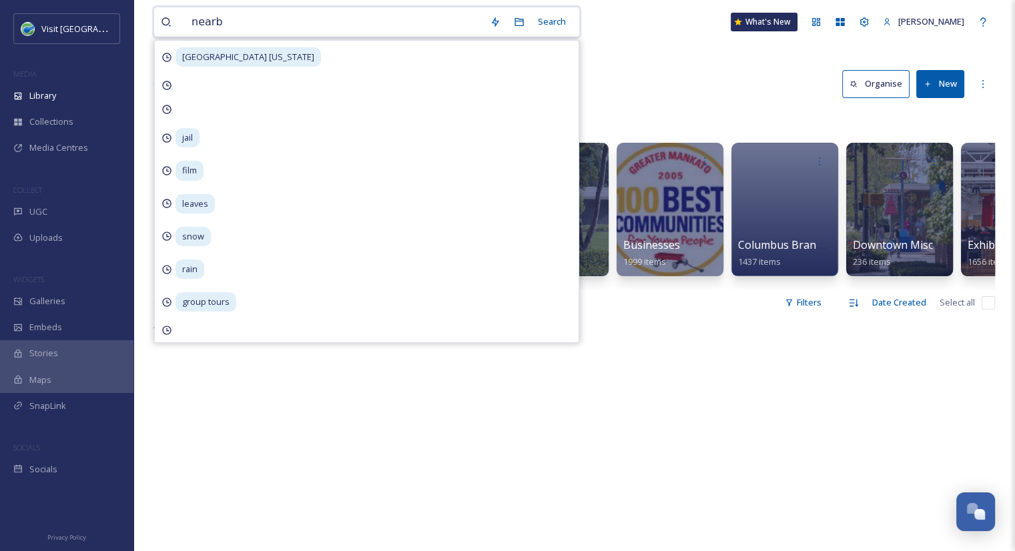
type input "nearby"
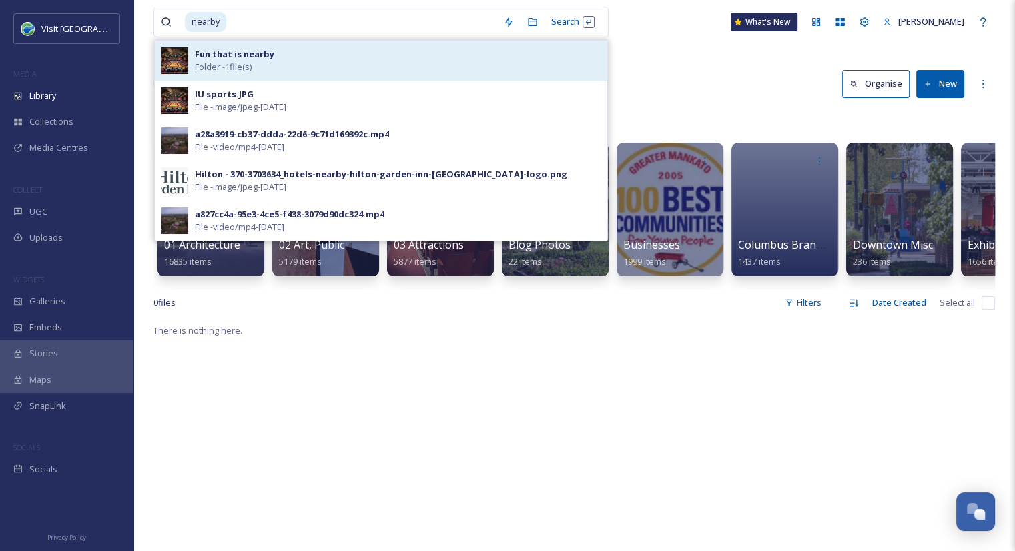
click at [208, 57] on strong "Fun that is nearby" at bounding box center [234, 54] width 79 height 12
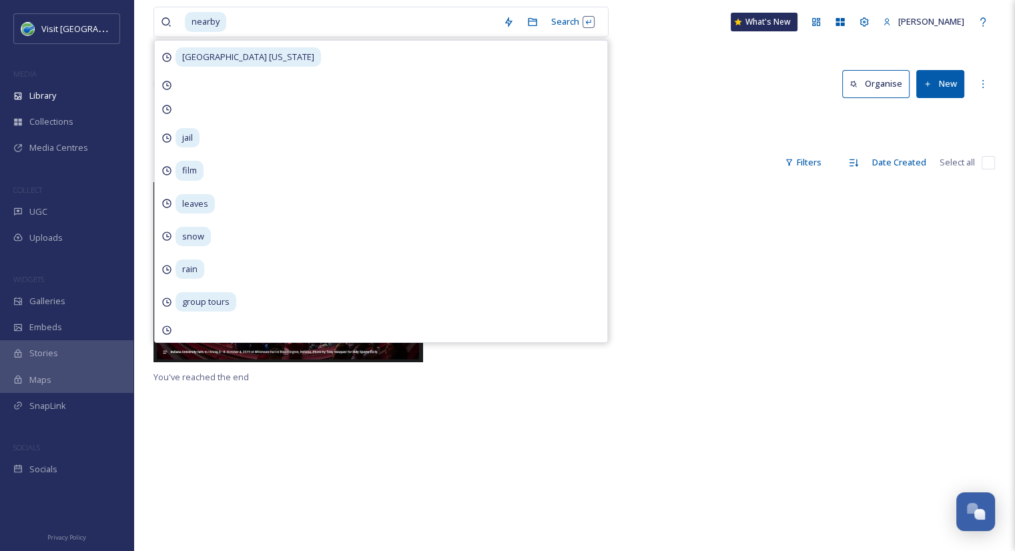
click at [661, 54] on div "nearby Search nashville [US_STATE] jail film leaves snow rain group tours What'…" at bounding box center [574, 366] width 882 height 733
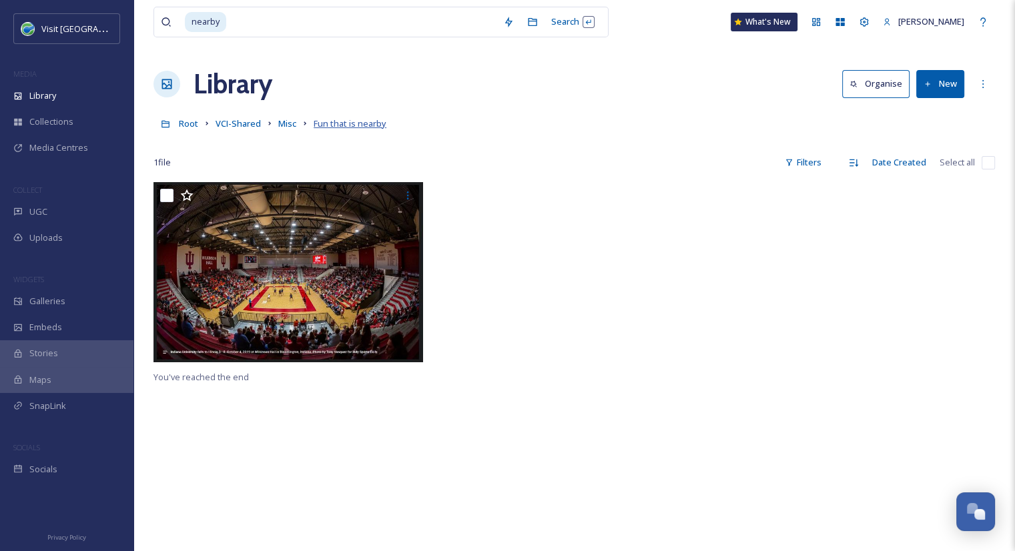
click at [336, 123] on span "Fun that is nearby" at bounding box center [350, 123] width 73 height 12
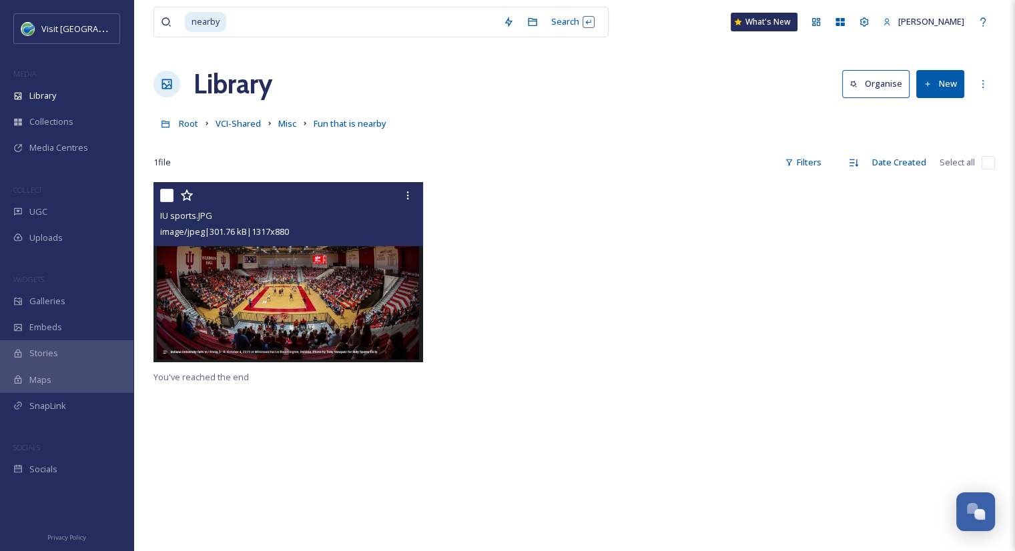
click at [281, 284] on img at bounding box center [288, 272] width 270 height 180
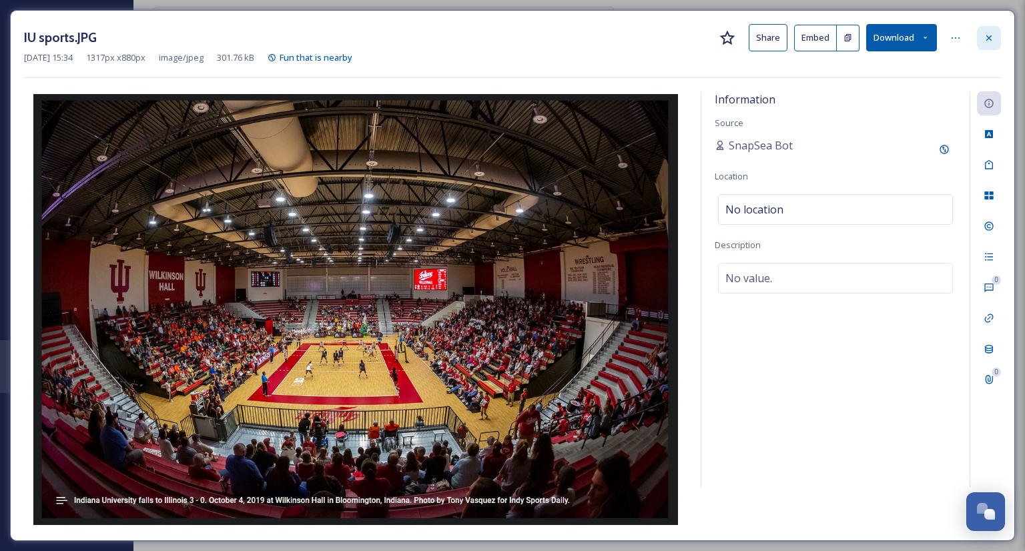
click at [989, 33] on icon at bounding box center [989, 38] width 11 height 11
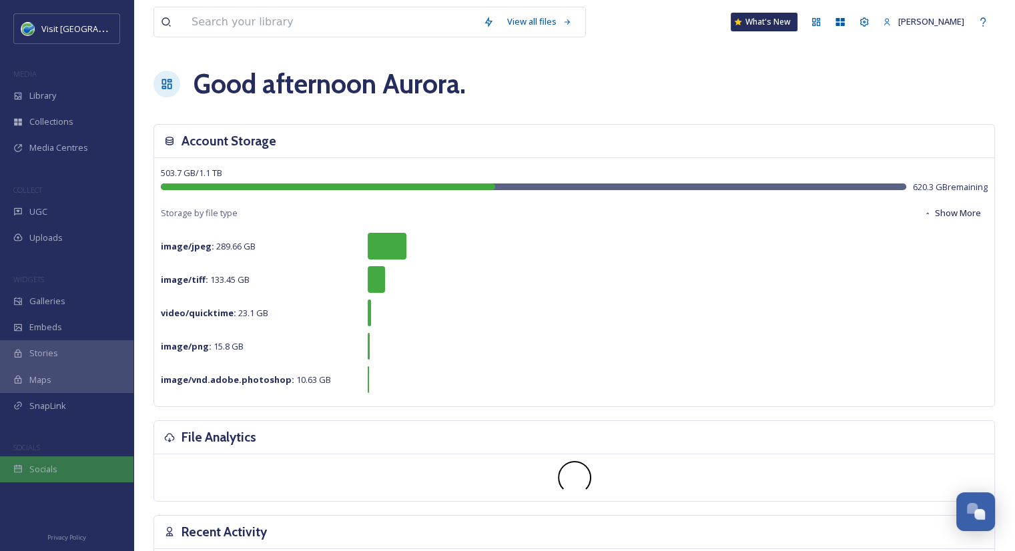
click at [59, 476] on div "Socials" at bounding box center [66, 469] width 133 height 26
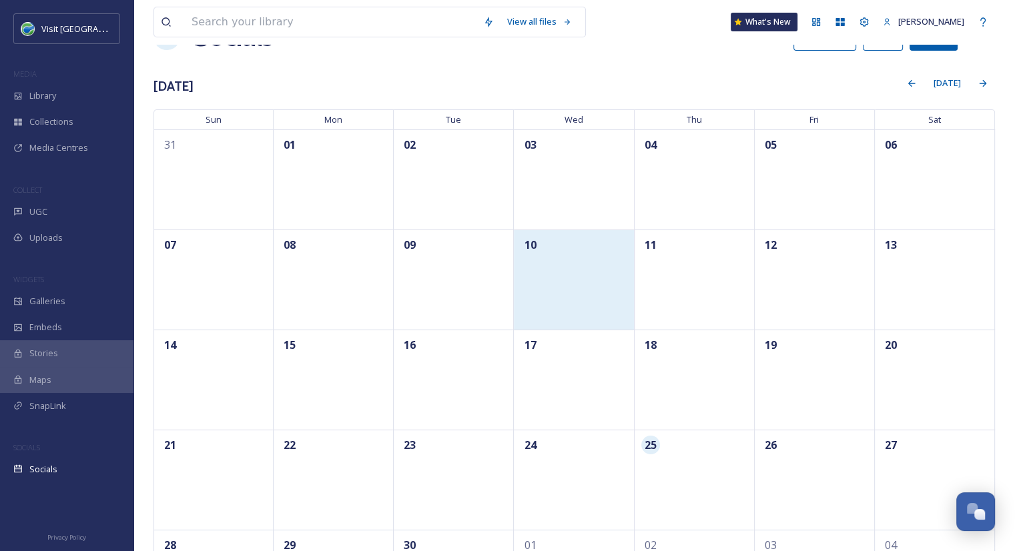
scroll to position [140, 0]
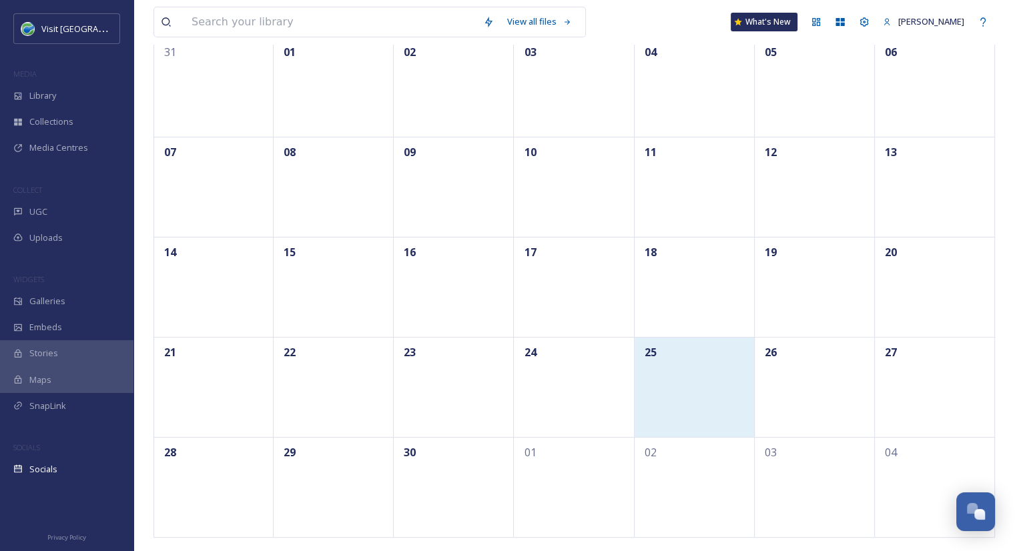
click at [688, 379] on div "25" at bounding box center [695, 387] width 120 height 100
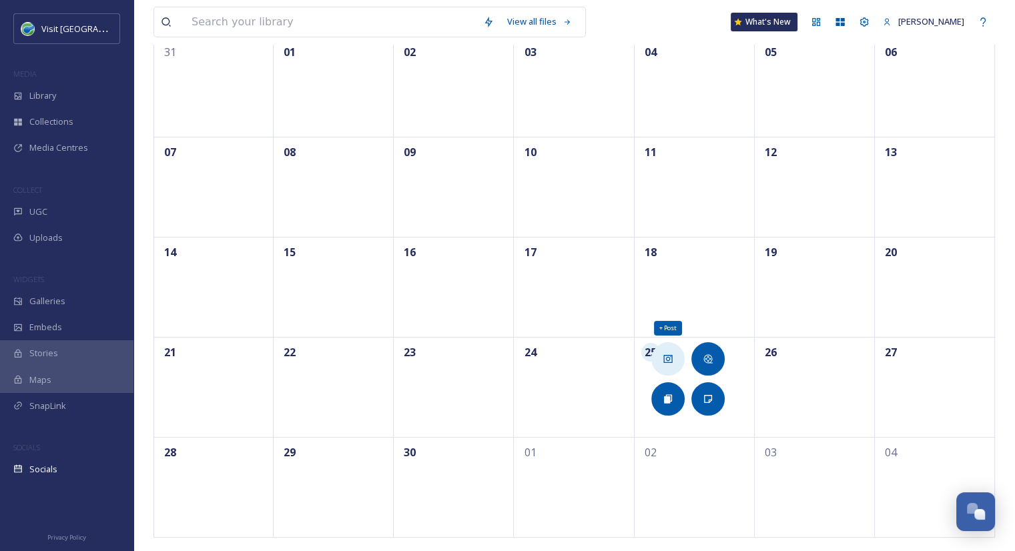
click at [670, 357] on icon at bounding box center [668, 359] width 11 height 11
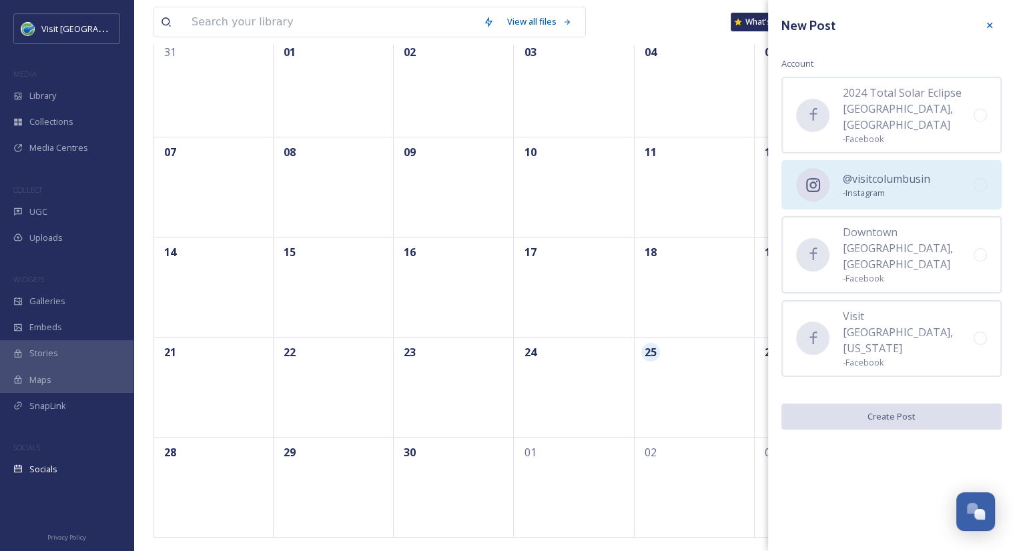
click at [990, 170] on div "@visitcolumbusin - Instagram" at bounding box center [891, 184] width 220 height 49
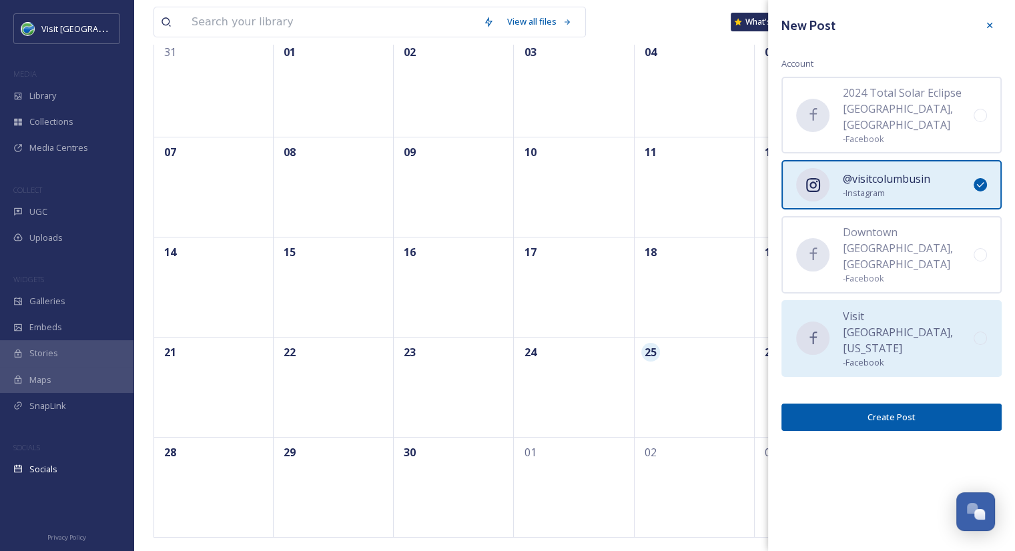
click at [984, 332] on div at bounding box center [980, 338] width 13 height 13
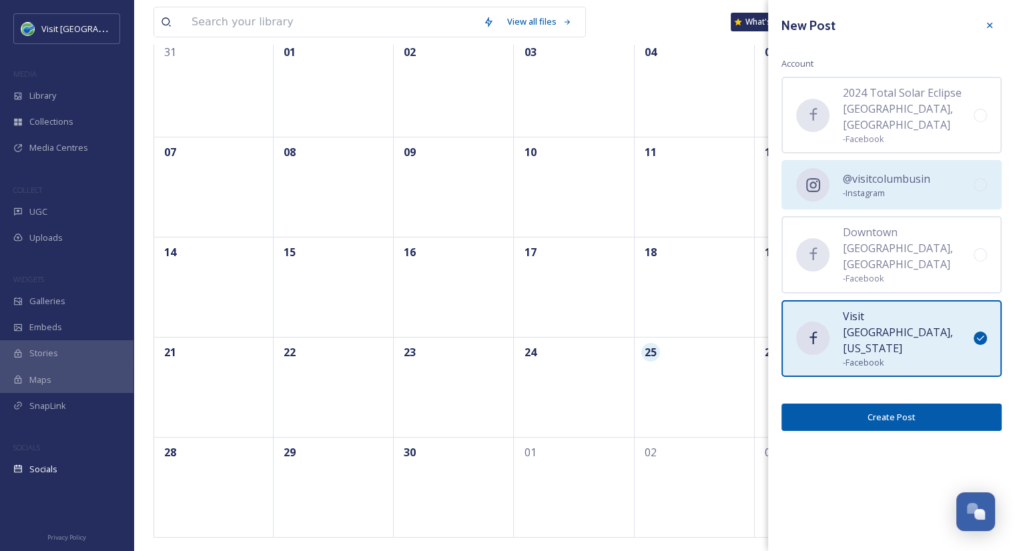
click at [982, 178] on div at bounding box center [980, 184] width 13 height 13
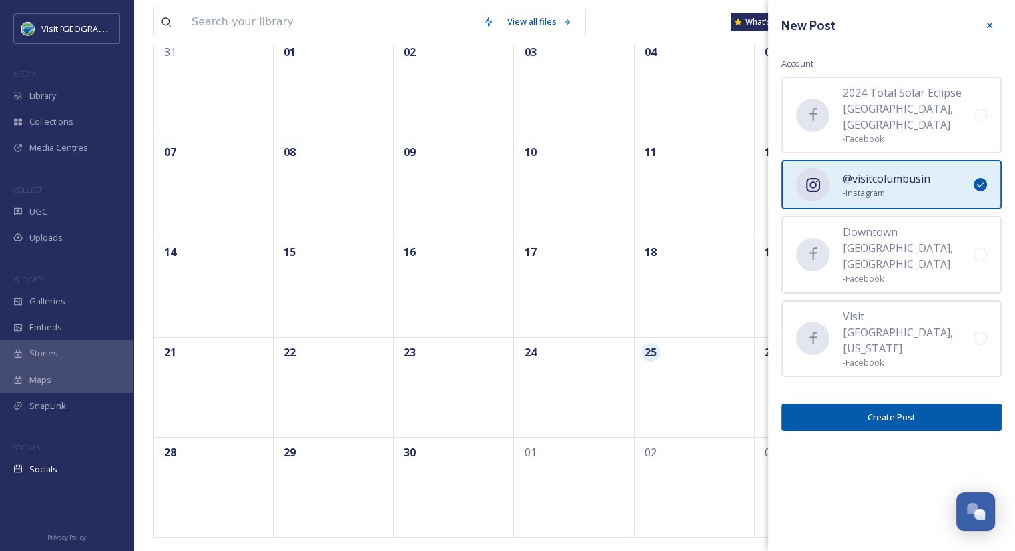
click at [912, 404] on button "Create Post" at bounding box center [891, 417] width 220 height 27
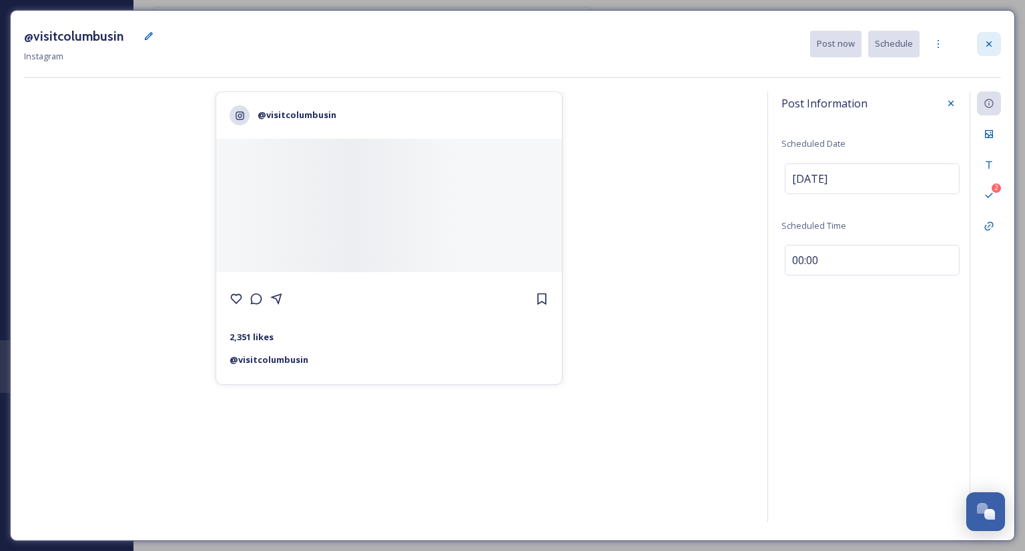
click at [989, 39] on icon at bounding box center [989, 44] width 11 height 11
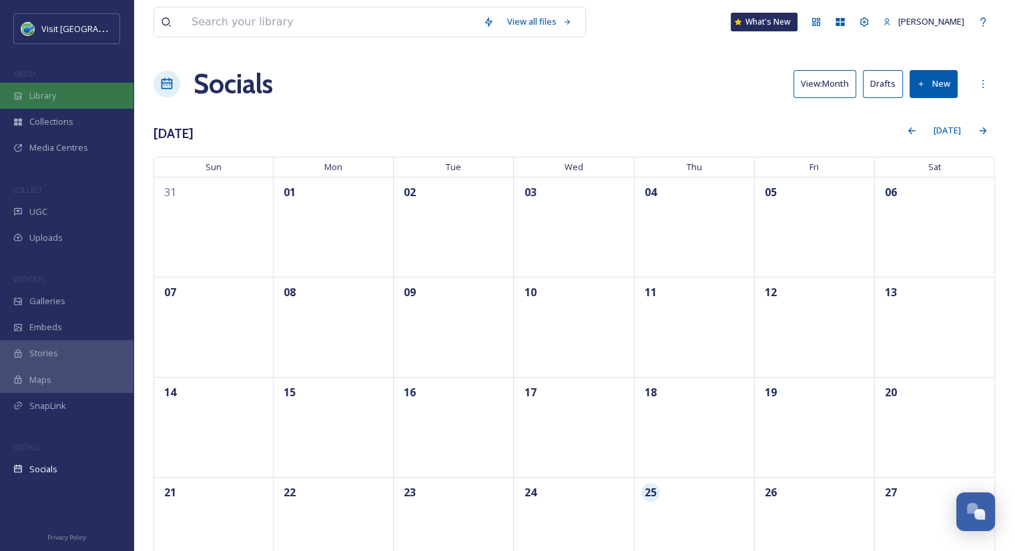
click at [48, 99] on span "Library" at bounding box center [42, 95] width 27 height 13
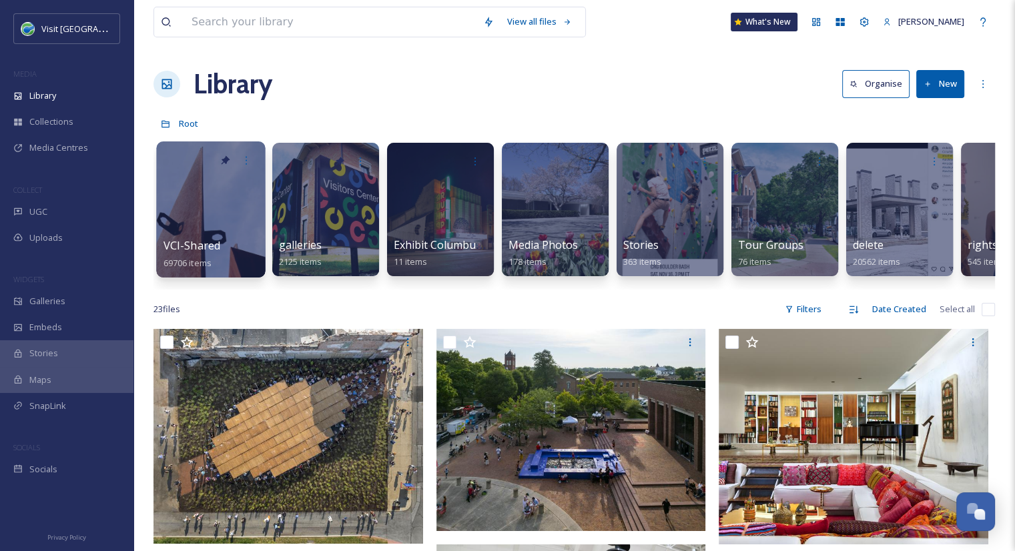
click at [217, 258] on div "VCI-Shared 69706 items" at bounding box center [210, 254] width 95 height 33
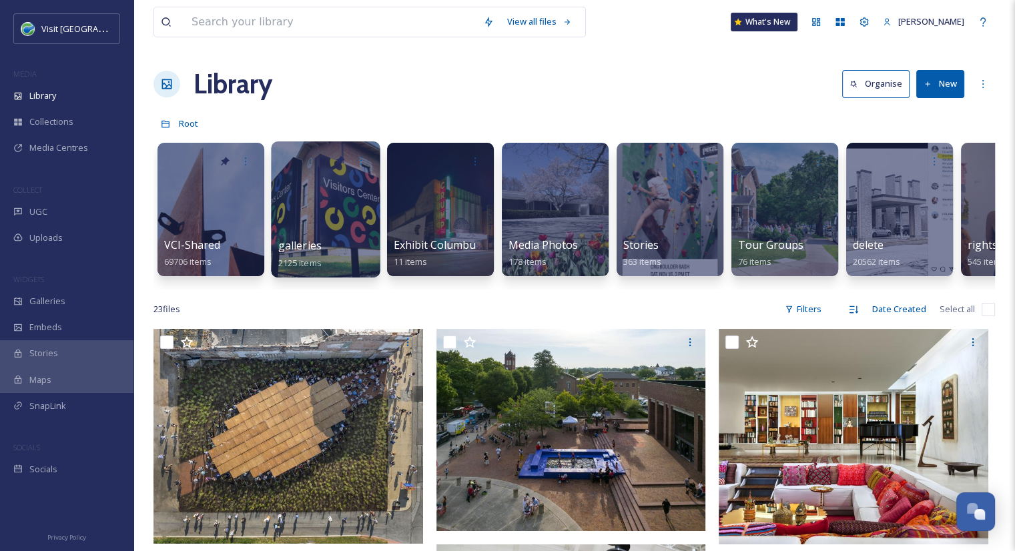
click at [320, 270] on div at bounding box center [325, 209] width 109 height 136
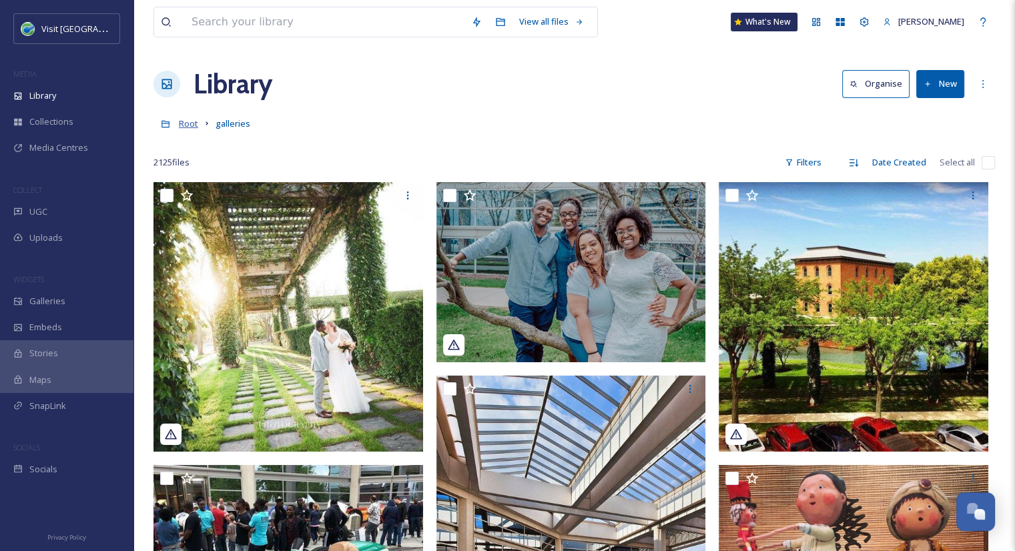
click at [190, 121] on span "Root" at bounding box center [188, 123] width 19 height 12
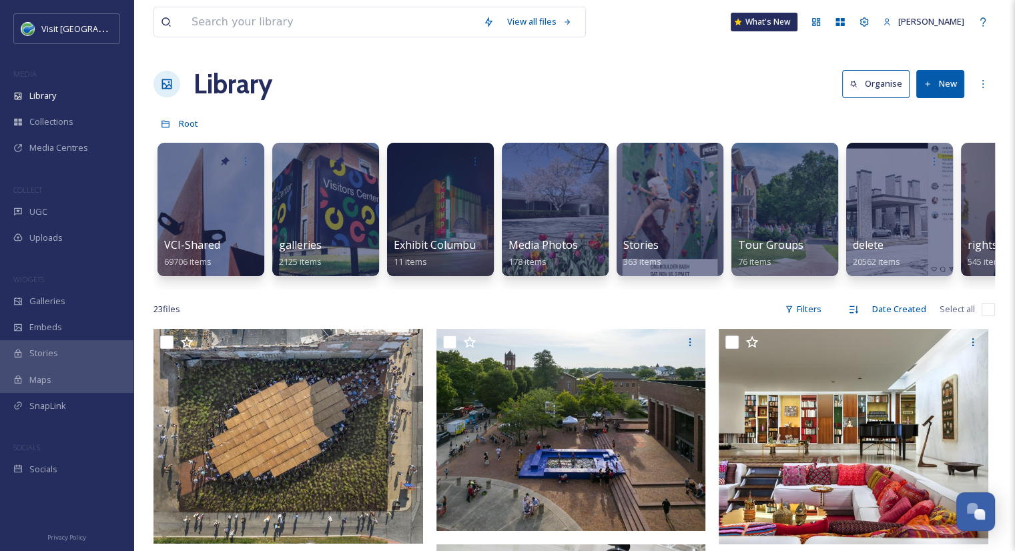
click at [938, 85] on button "New" at bounding box center [940, 83] width 48 height 27
click at [939, 164] on div "Folder" at bounding box center [925, 167] width 75 height 26
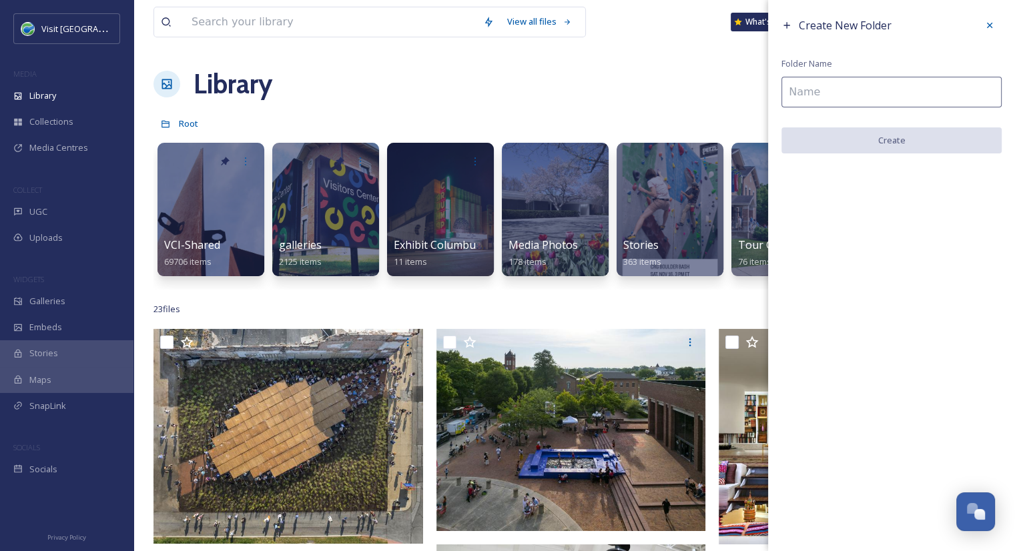
click at [899, 90] on input at bounding box center [891, 92] width 220 height 31
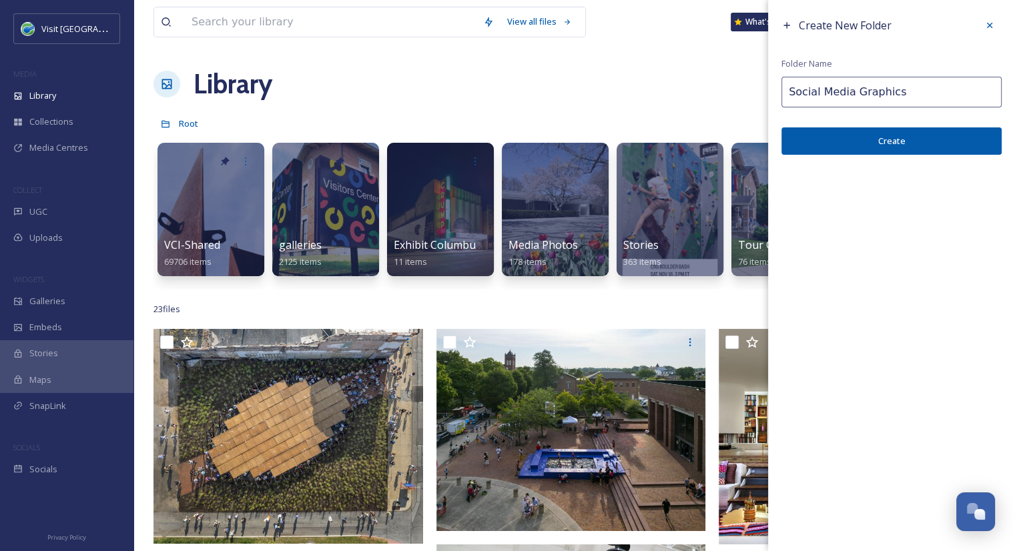
type input "Social Media Graphics"
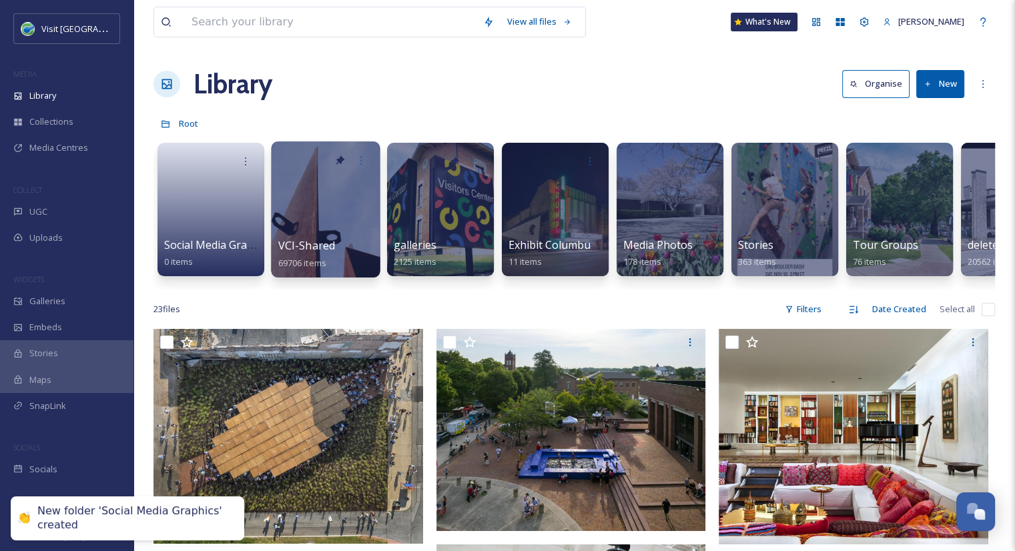
click at [273, 221] on div at bounding box center [325, 209] width 109 height 136
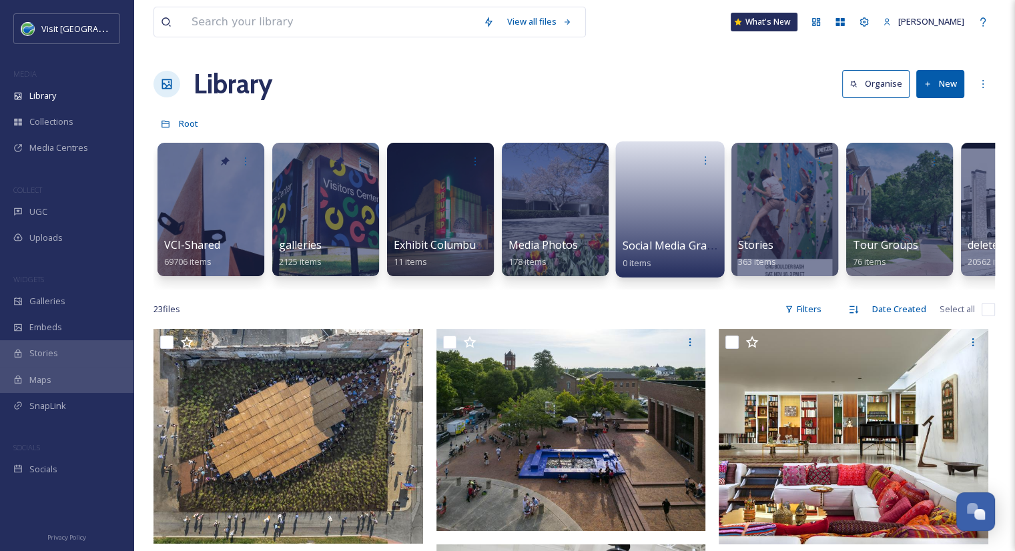
click at [671, 220] on link at bounding box center [670, 205] width 95 height 65
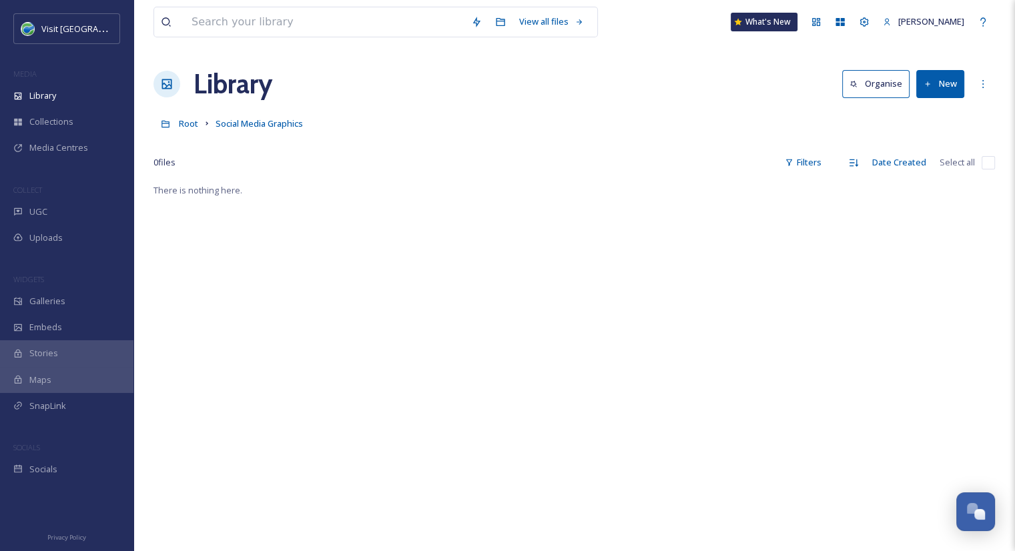
click at [942, 83] on button "New" at bounding box center [940, 83] width 48 height 27
click at [935, 119] on span "File Upload" at bounding box center [934, 115] width 44 height 13
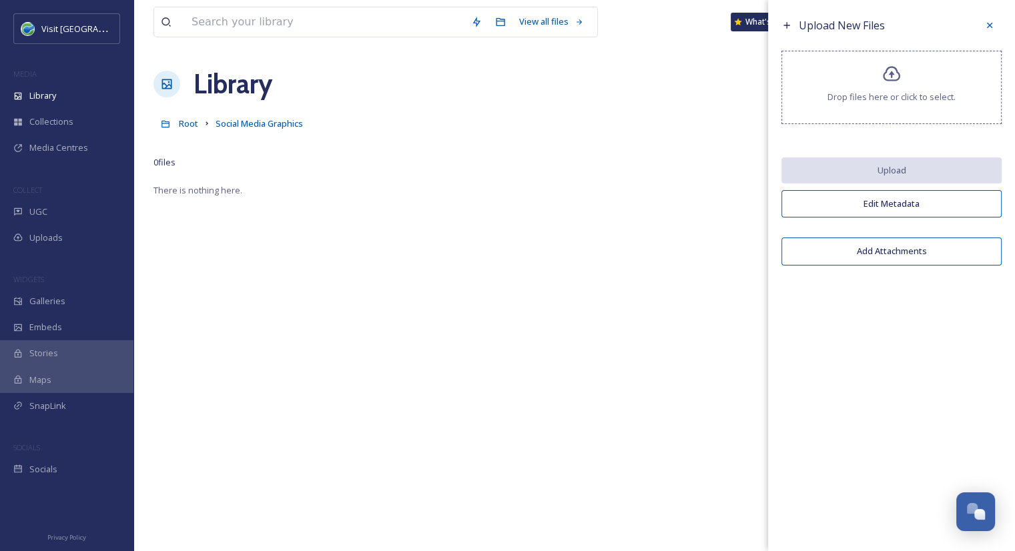
click at [895, 88] on div "Drop files here or click to select." at bounding box center [891, 87] width 220 height 73
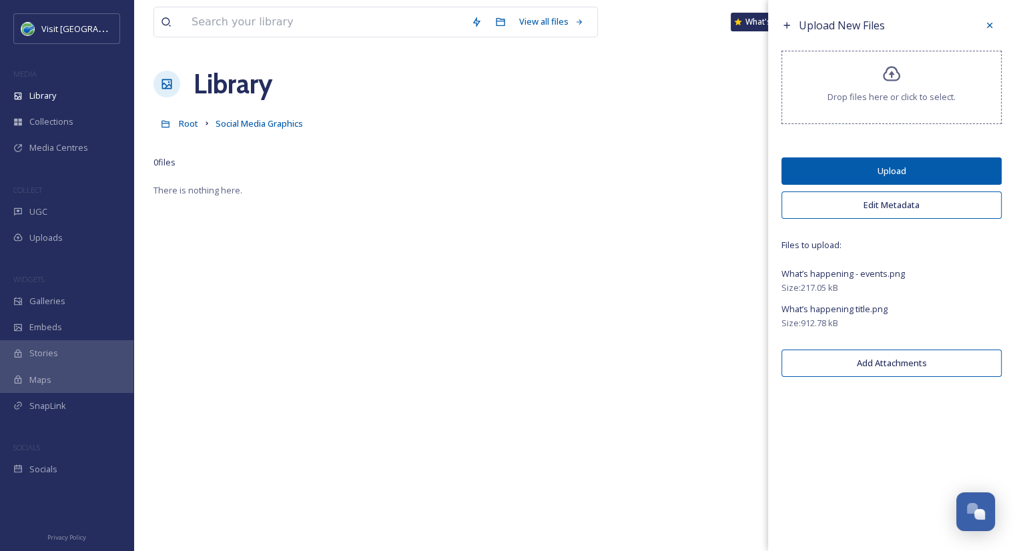
click at [885, 180] on button "Upload" at bounding box center [891, 170] width 220 height 27
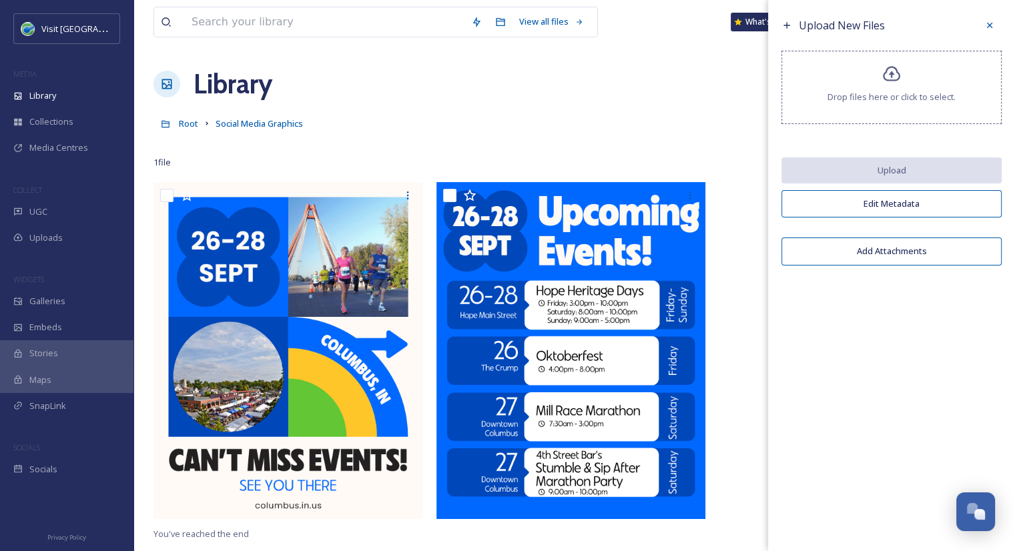
click at [523, 138] on div at bounding box center [574, 142] width 842 height 13
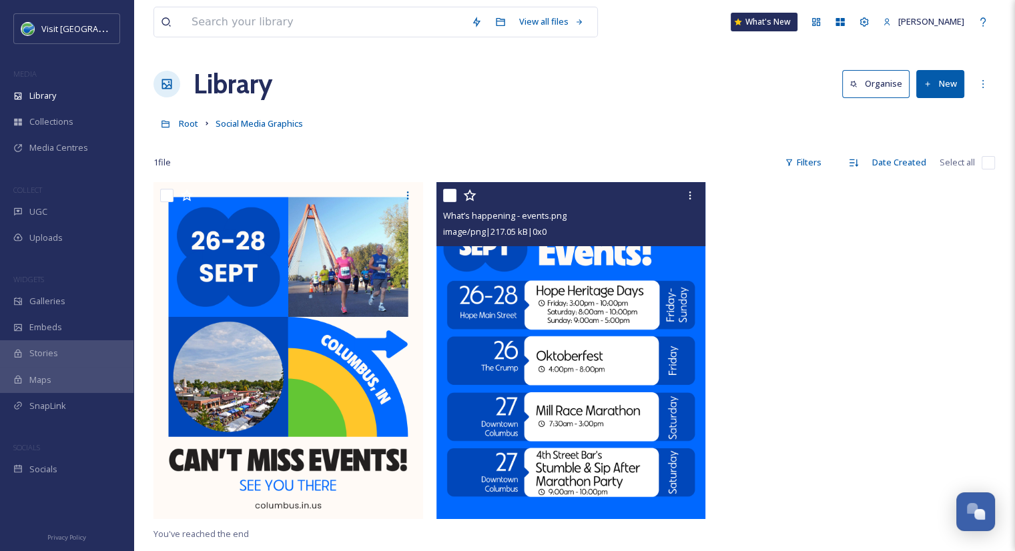
click at [450, 193] on input "checkbox" at bounding box center [449, 195] width 13 height 13
checkbox input "true"
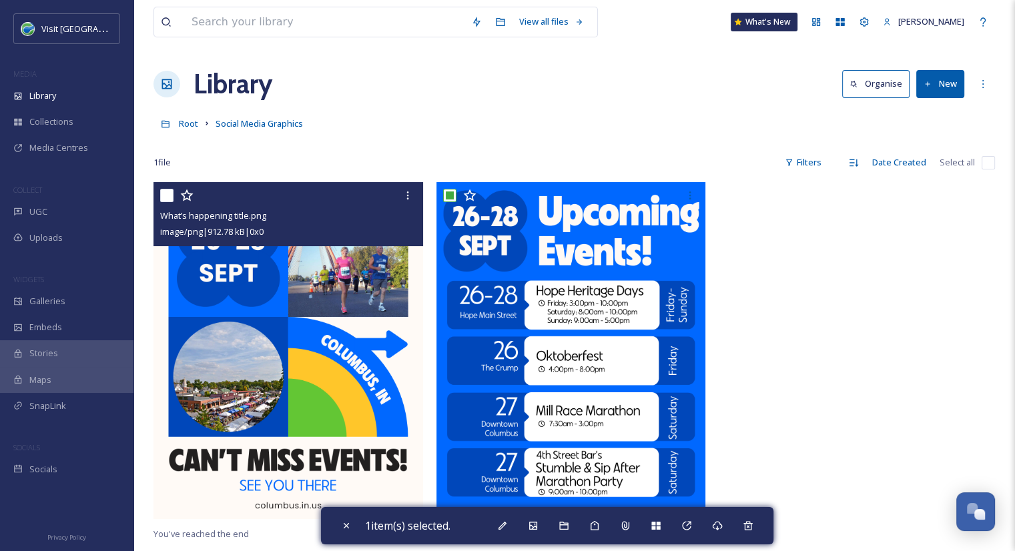
click at [167, 196] on input "checkbox" at bounding box center [166, 195] width 13 height 13
checkbox input "true"
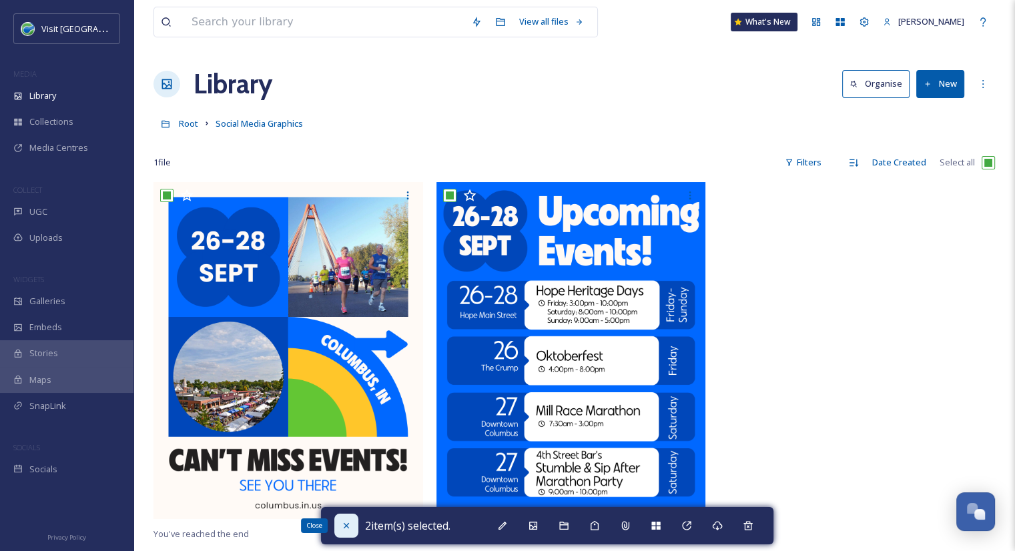
click at [340, 527] on div "Close" at bounding box center [346, 526] width 24 height 24
checkbox input "false"
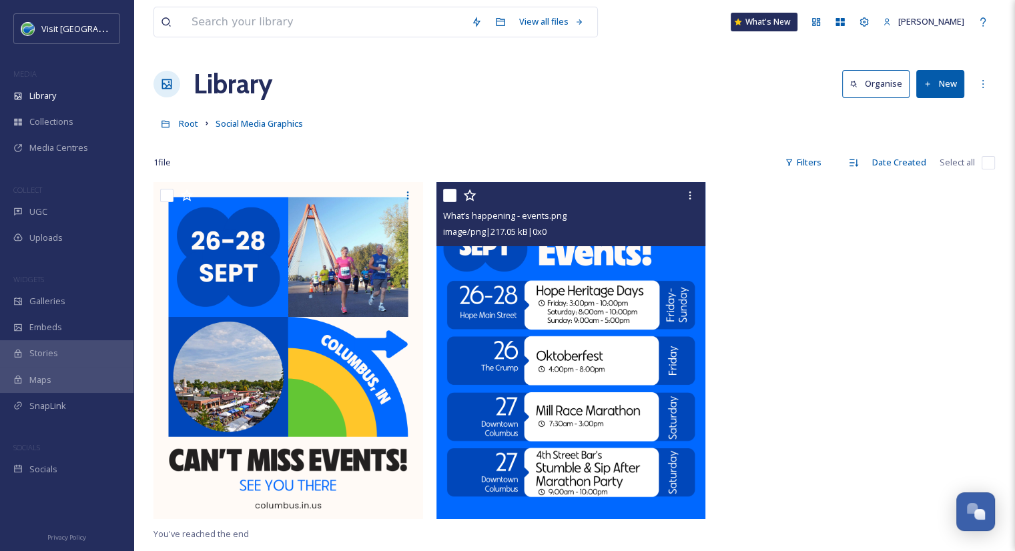
click at [789, 370] on div at bounding box center [857, 354] width 276 height 344
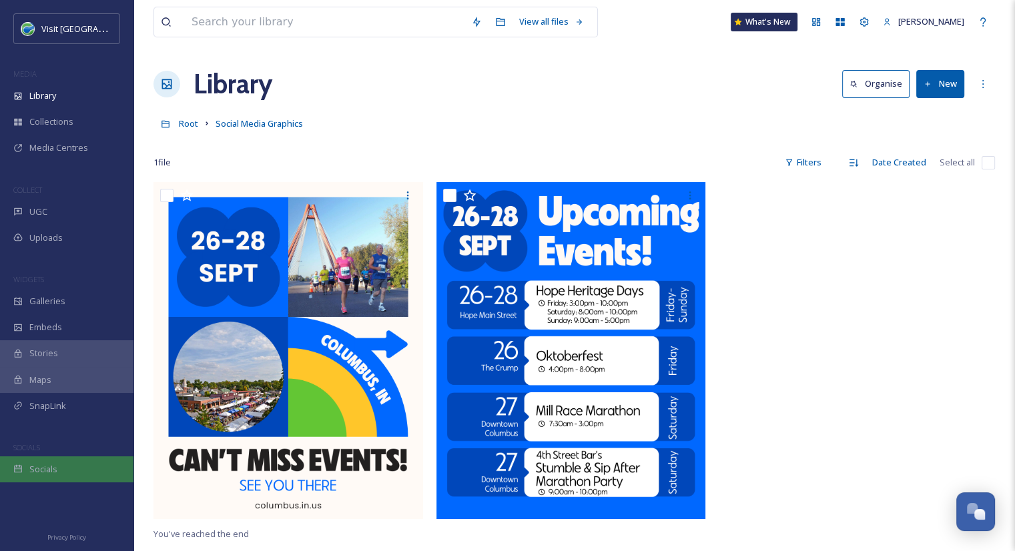
click at [90, 463] on div "Socials" at bounding box center [66, 469] width 133 height 26
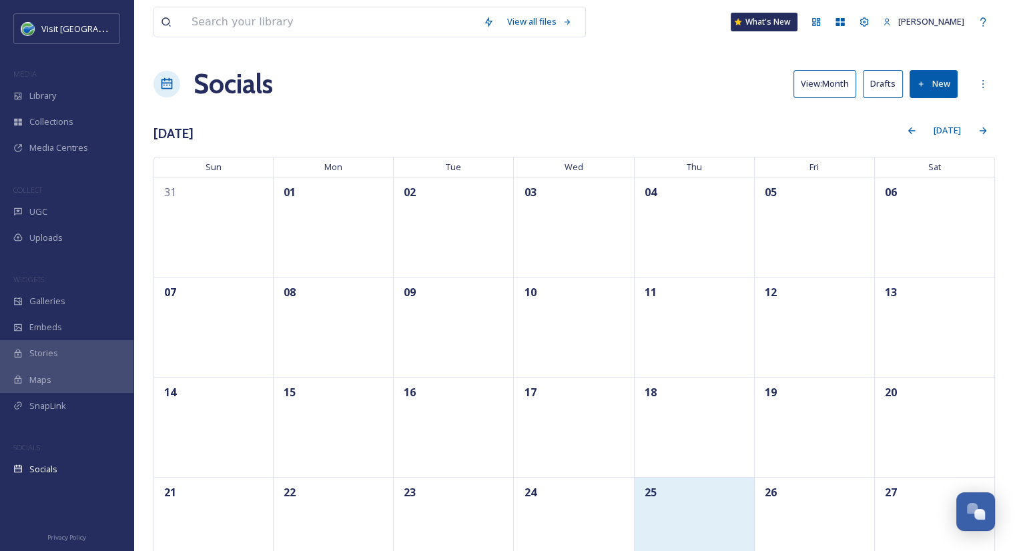
click at [715, 498] on div "25" at bounding box center [694, 492] width 106 height 17
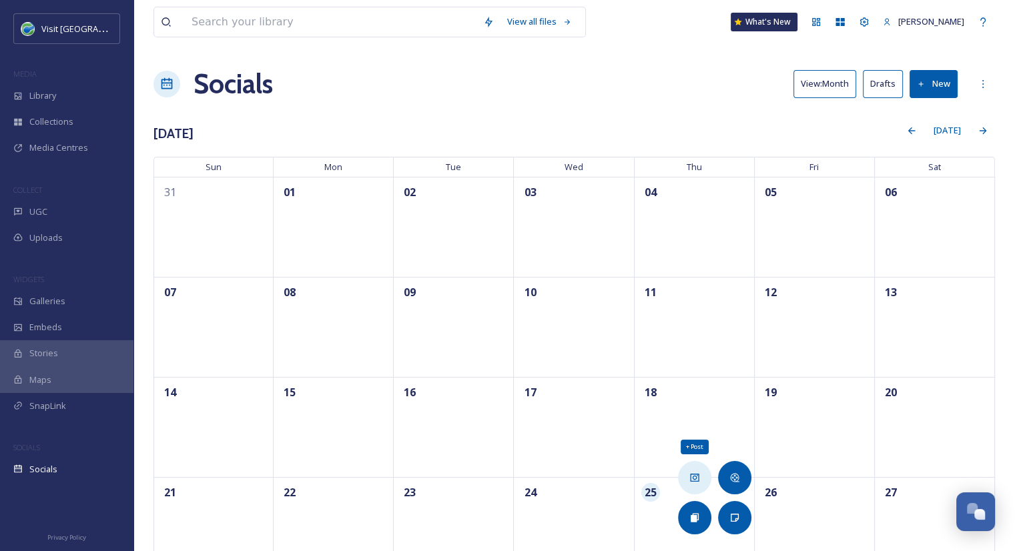
click at [692, 478] on icon at bounding box center [694, 477] width 11 height 11
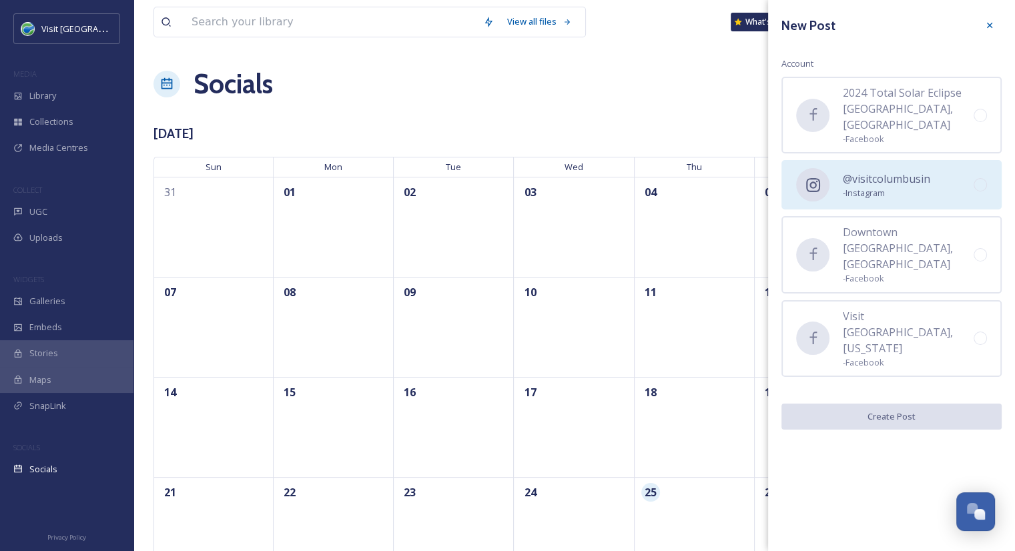
click at [848, 188] on div "@visitcolumbusin - Instagram" at bounding box center [891, 184] width 220 height 49
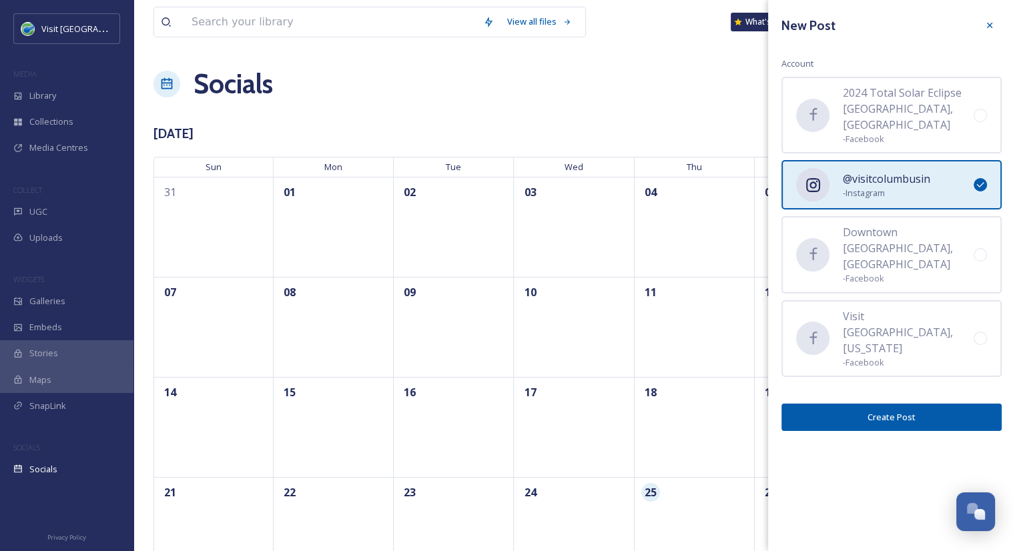
click at [867, 404] on button "Create Post" at bounding box center [891, 417] width 220 height 27
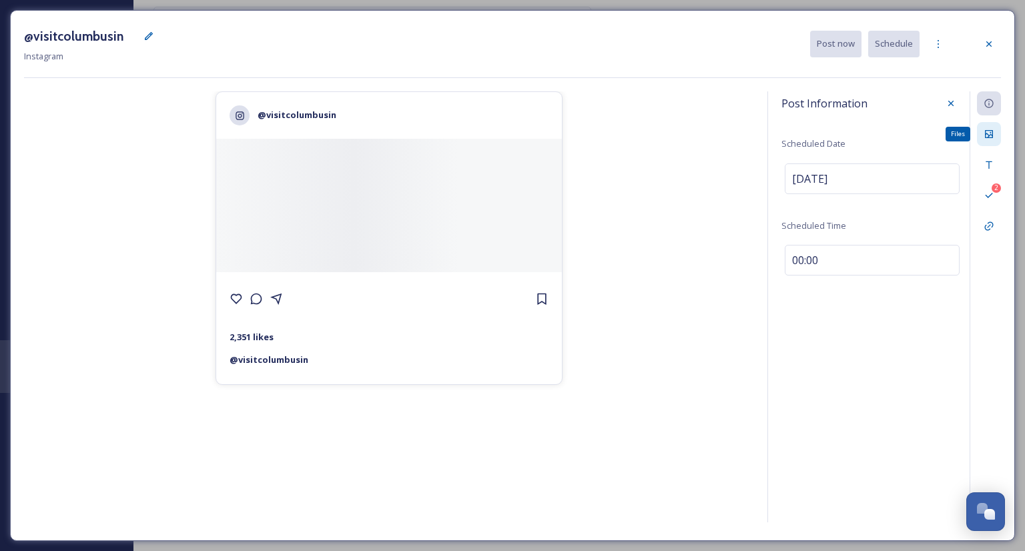
click at [982, 132] on div "Files" at bounding box center [989, 134] width 24 height 24
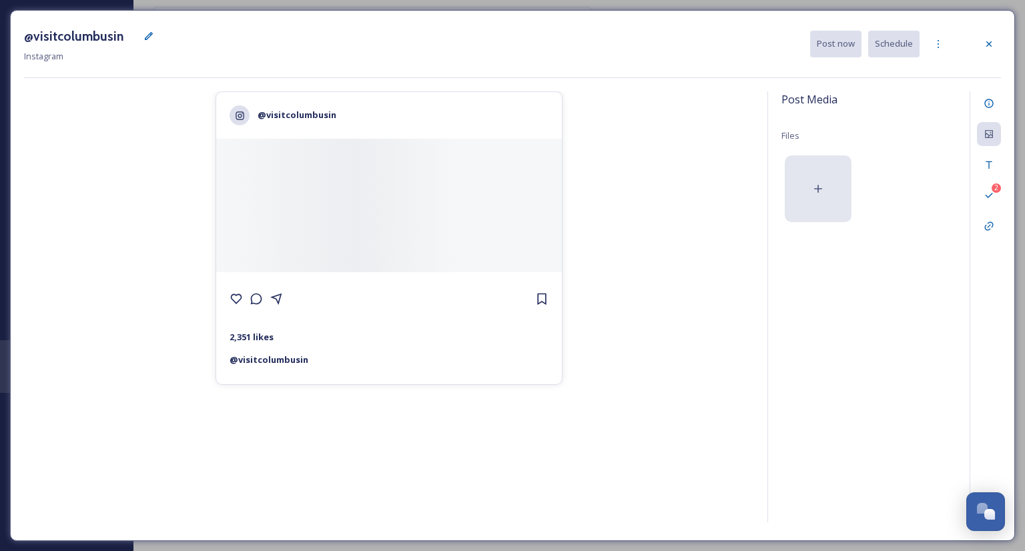
click at [813, 187] on icon at bounding box center [817, 188] width 13 height 13
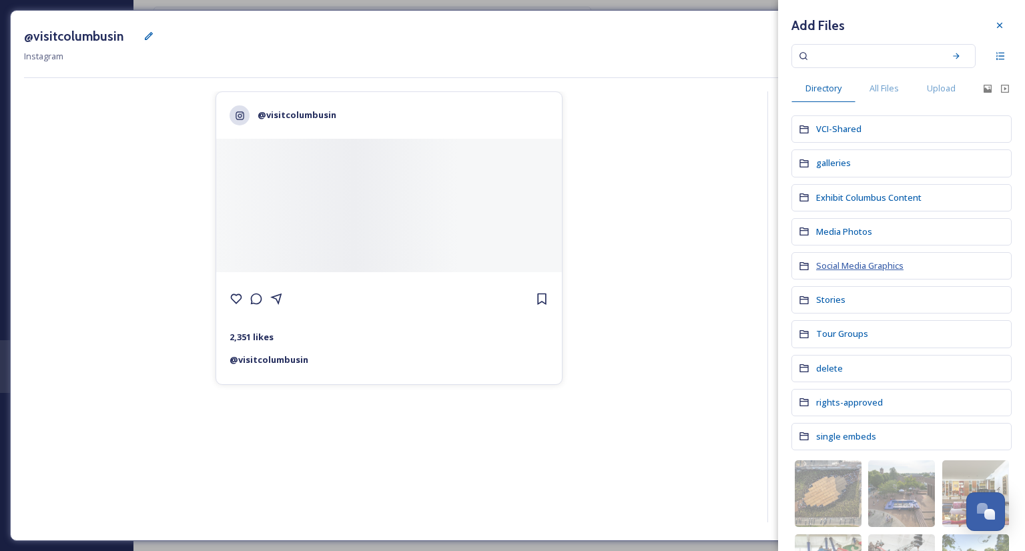
click at [860, 264] on span "Social Media Graphics" at bounding box center [859, 266] width 87 height 12
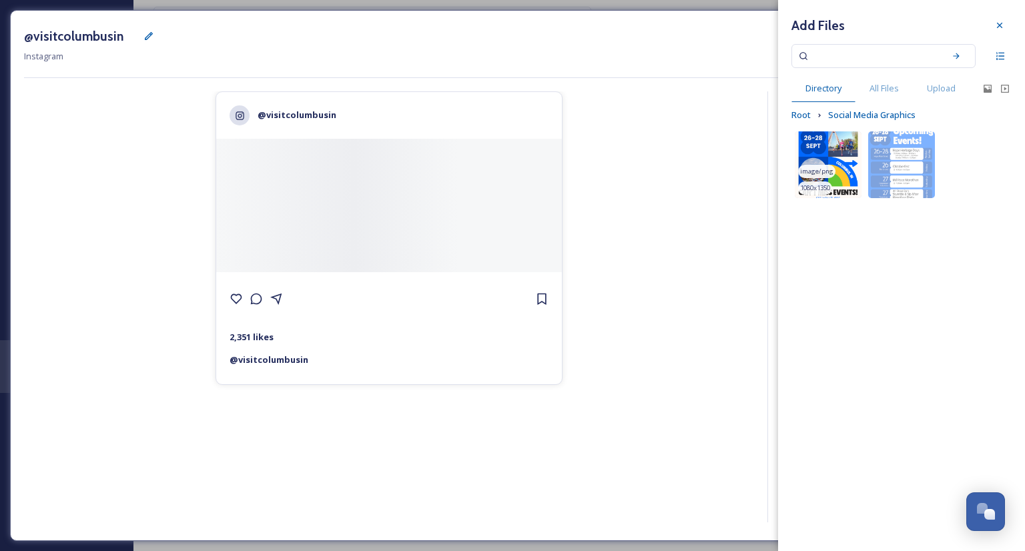
click at [827, 157] on img at bounding box center [828, 164] width 67 height 67
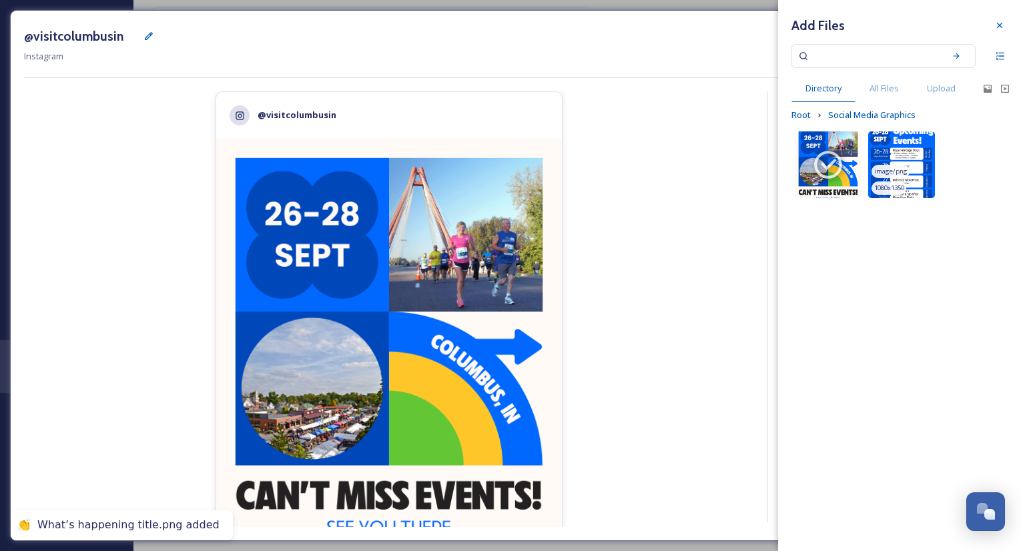
click at [892, 153] on img at bounding box center [901, 164] width 67 height 67
click at [996, 31] on div at bounding box center [1000, 25] width 24 height 24
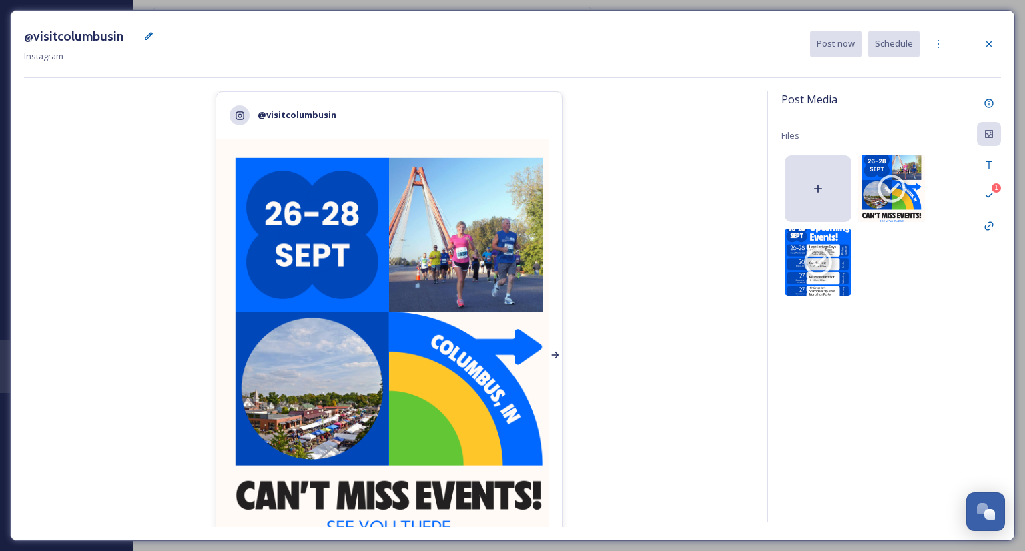
click at [551, 353] on icon at bounding box center [555, 355] width 11 height 11
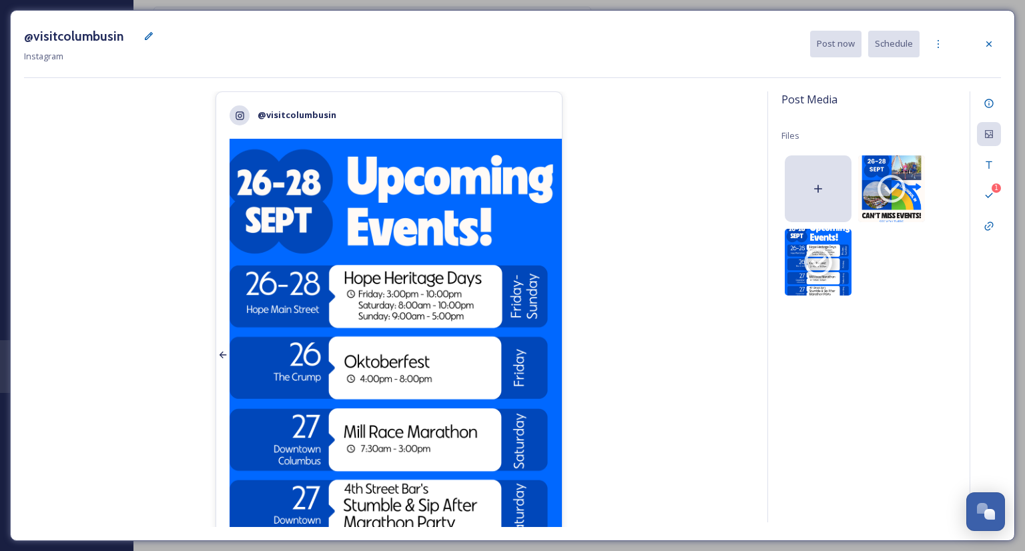
click at [218, 356] on icon at bounding box center [223, 355] width 11 height 11
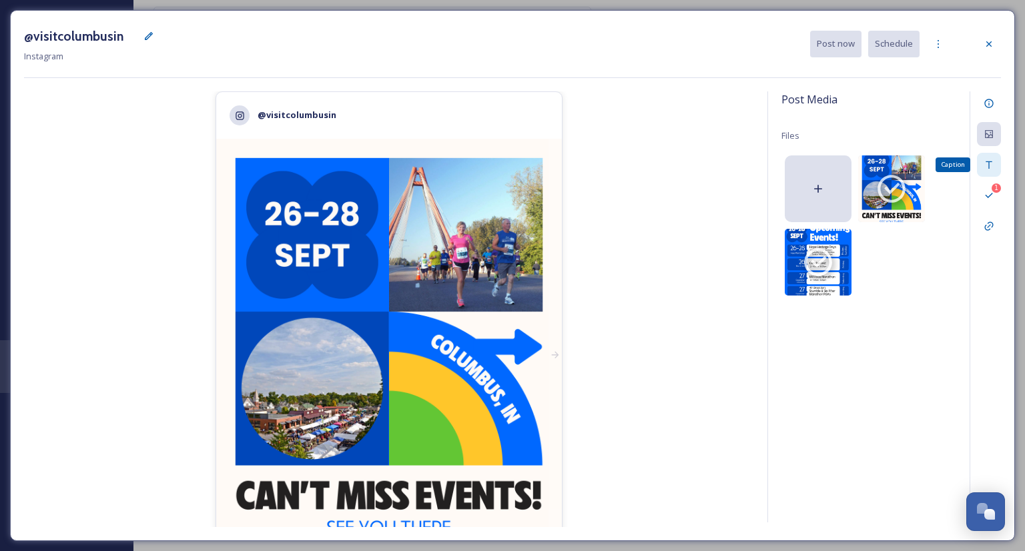
click at [990, 159] on icon at bounding box center [989, 164] width 11 height 11
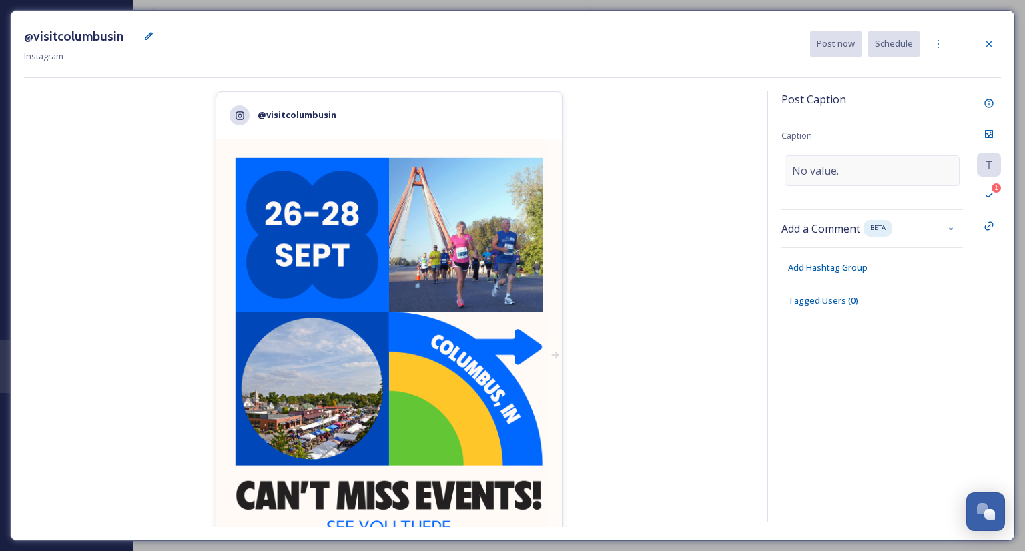
click at [854, 172] on div "No value." at bounding box center [872, 170] width 175 height 31
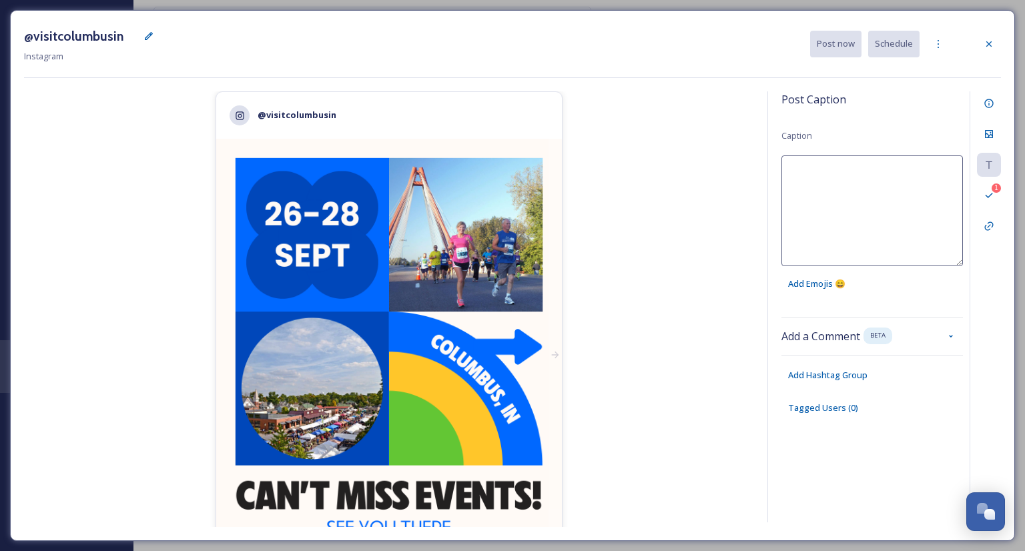
click at [854, 172] on textarea at bounding box center [872, 210] width 182 height 111
click at [829, 283] on span "Add Emojis 😄" at bounding box center [816, 284] width 57 height 13
